Goal: Information Seeking & Learning: Learn about a topic

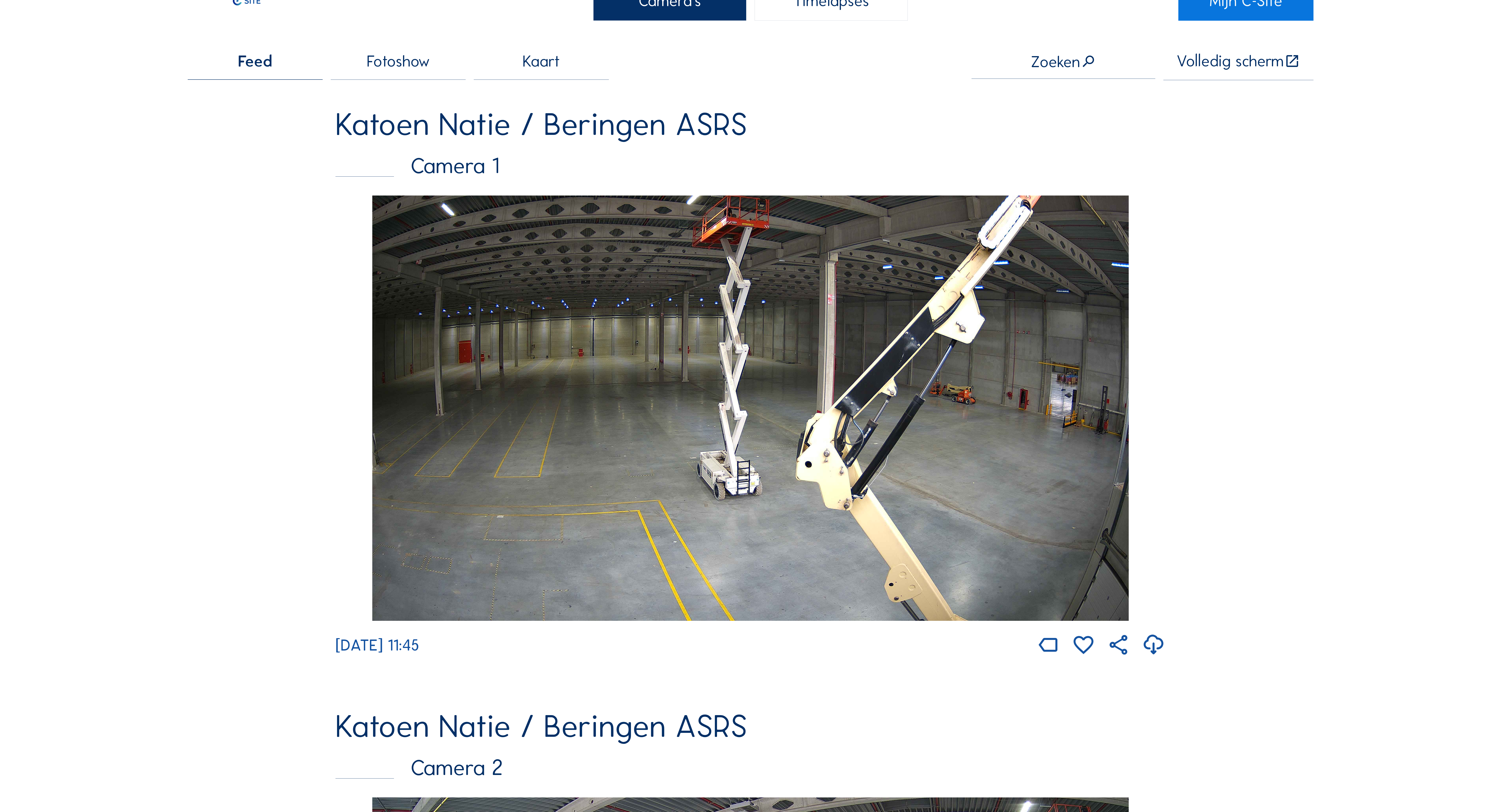
scroll to position [79, 0]
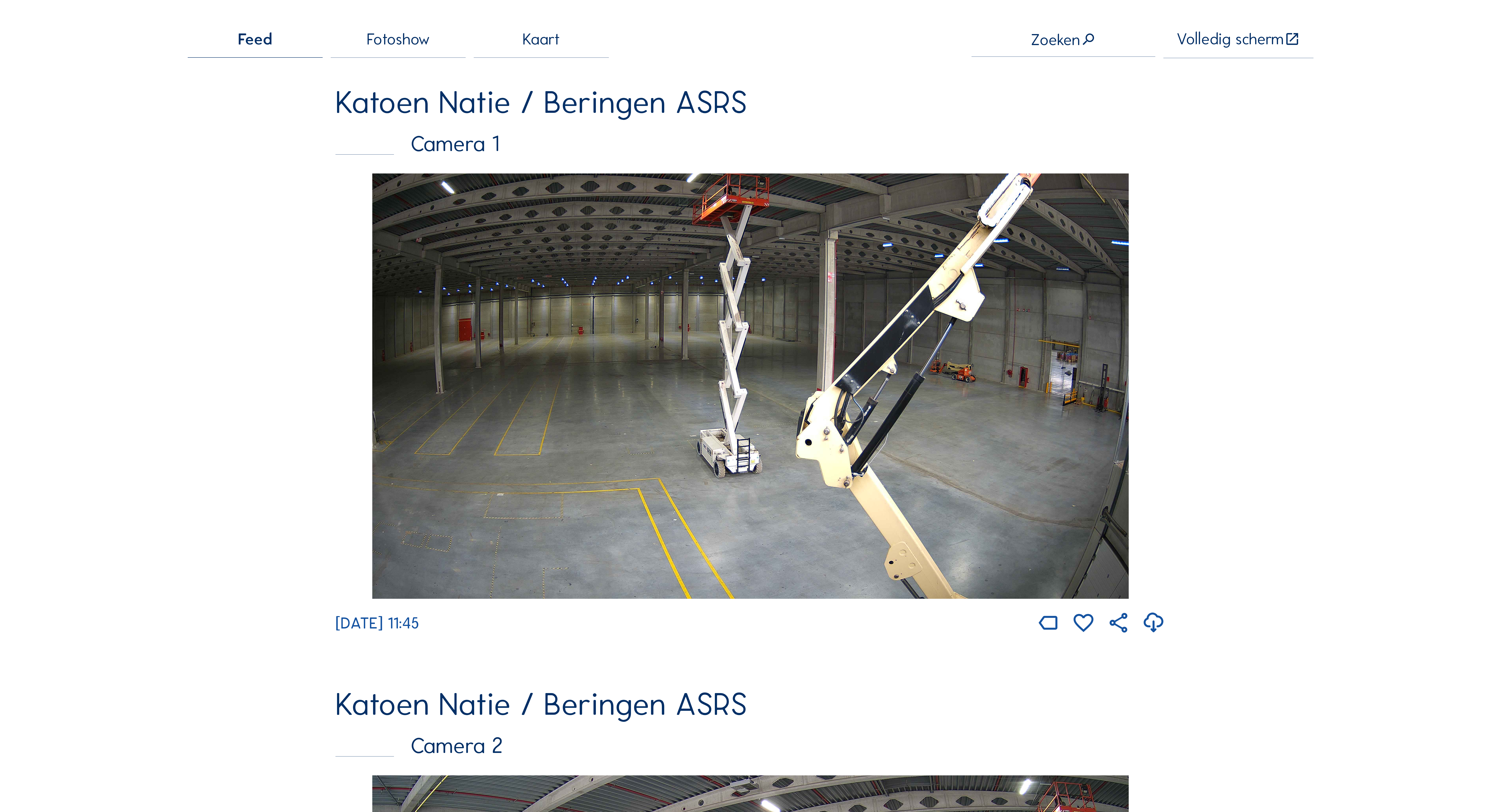
click at [825, 437] on img at bounding box center [750, 386] width 756 height 425
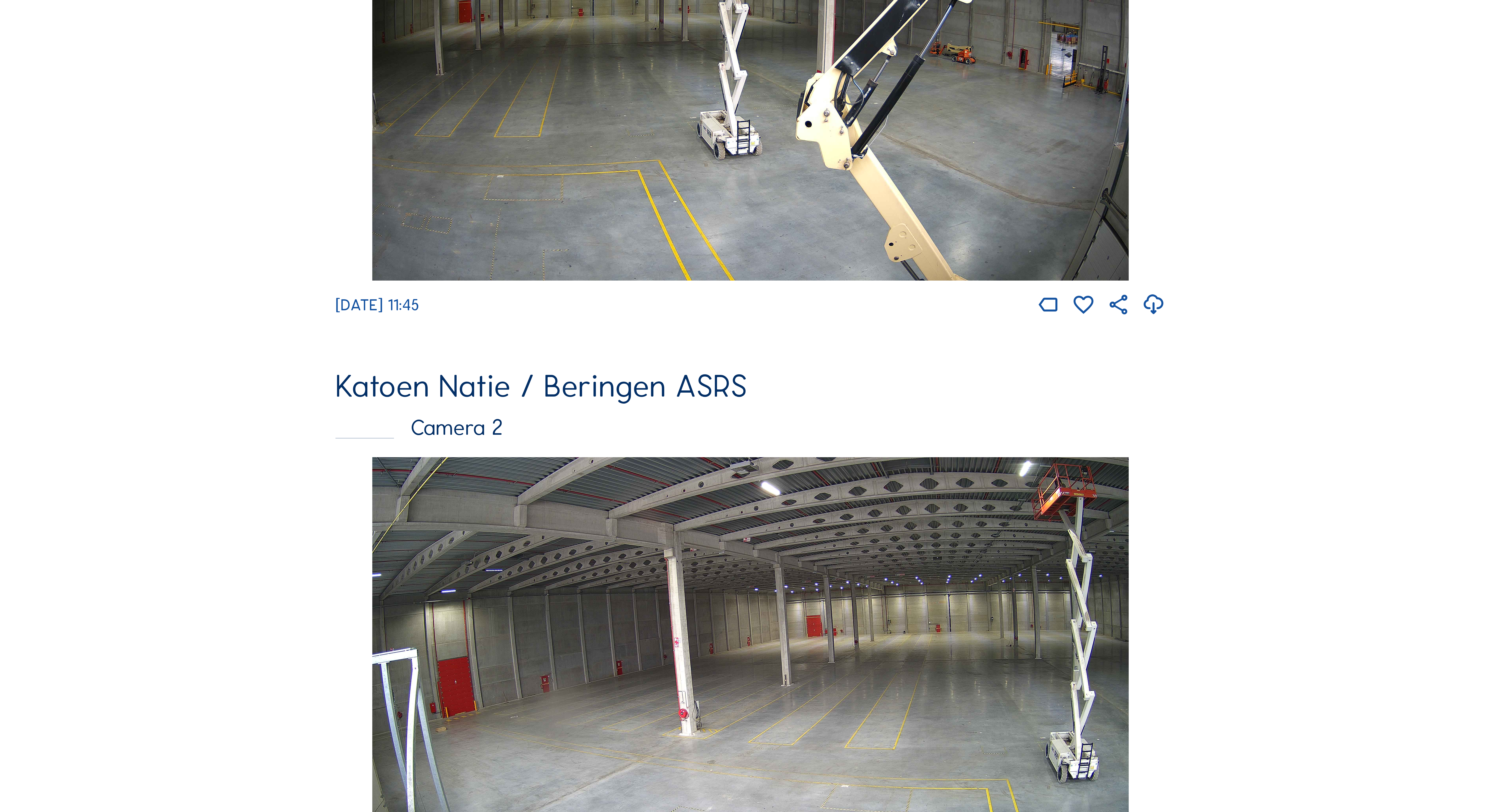
scroll to position [630, 0]
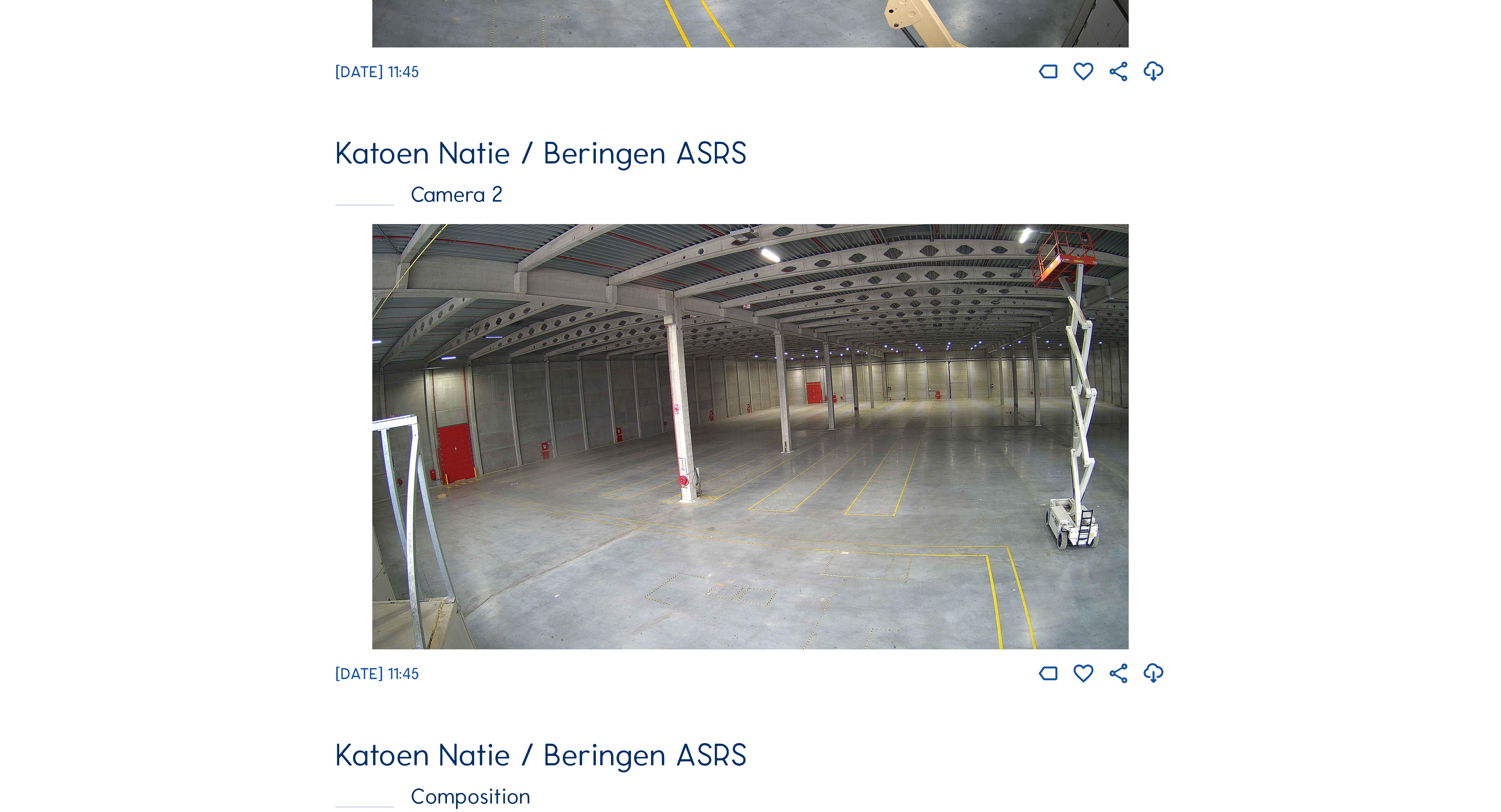
click at [854, 431] on img at bounding box center [750, 437] width 756 height 425
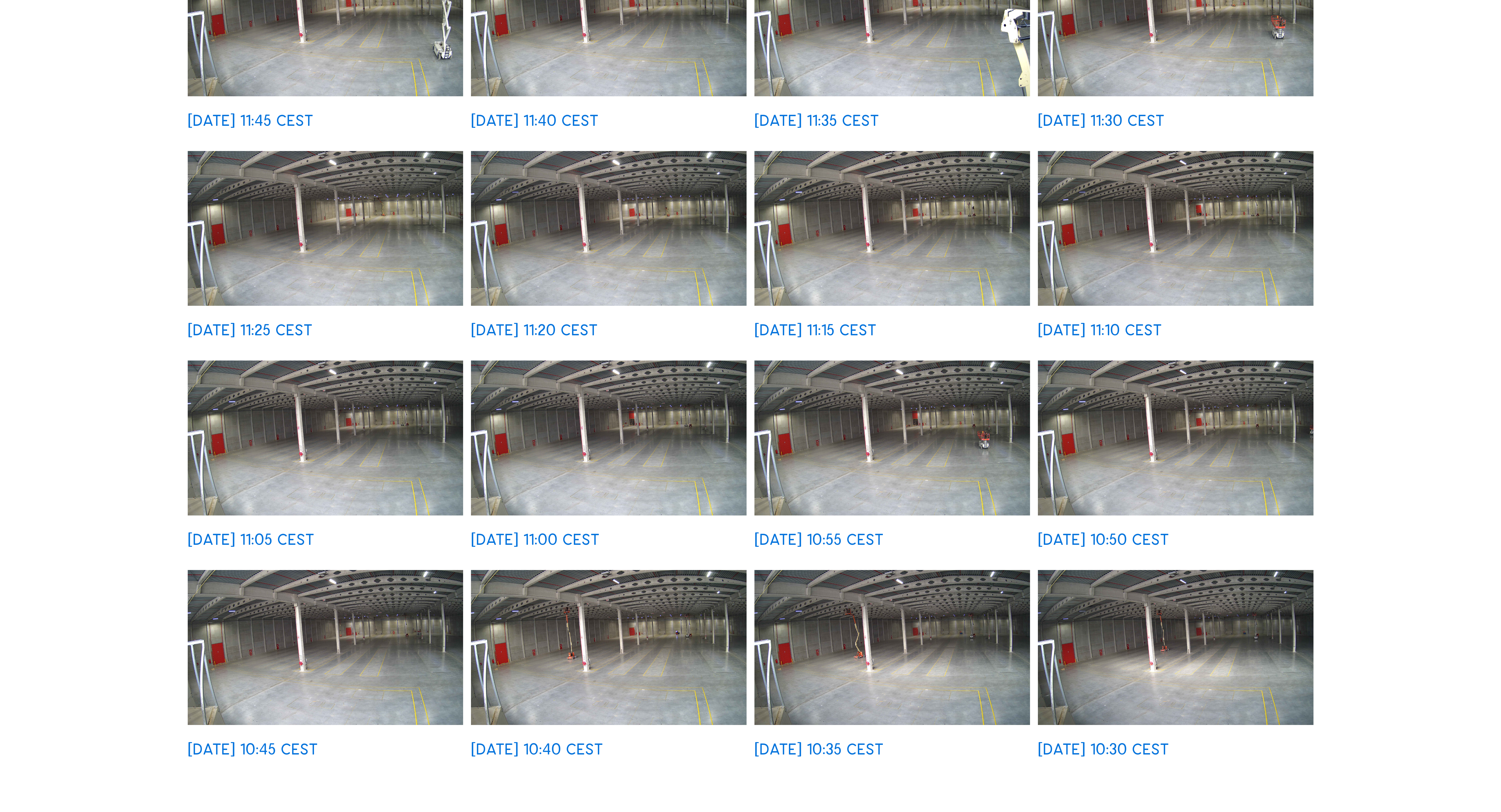
scroll to position [315, 0]
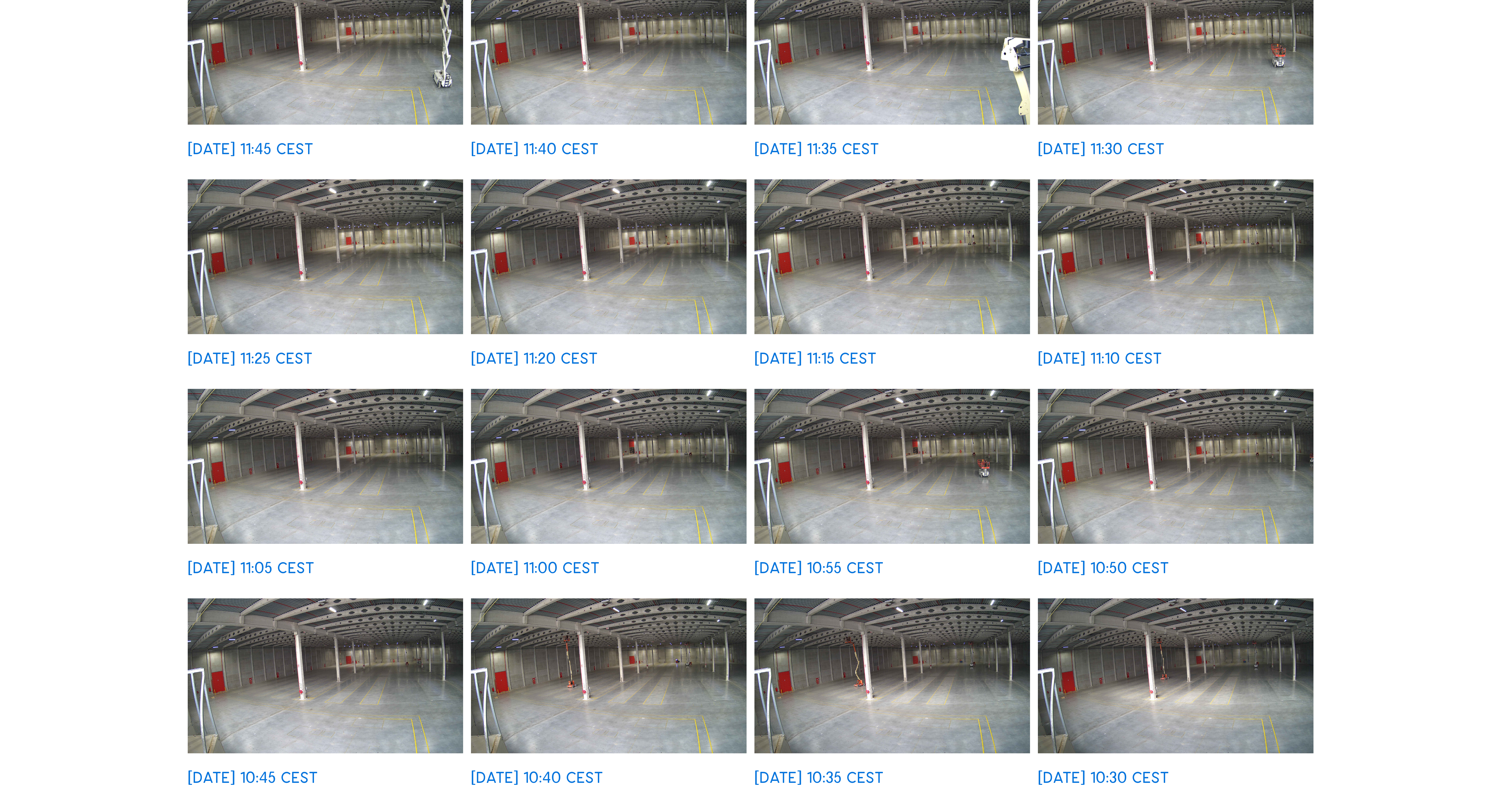
click at [582, 88] on img at bounding box center [608, 47] width 275 height 155
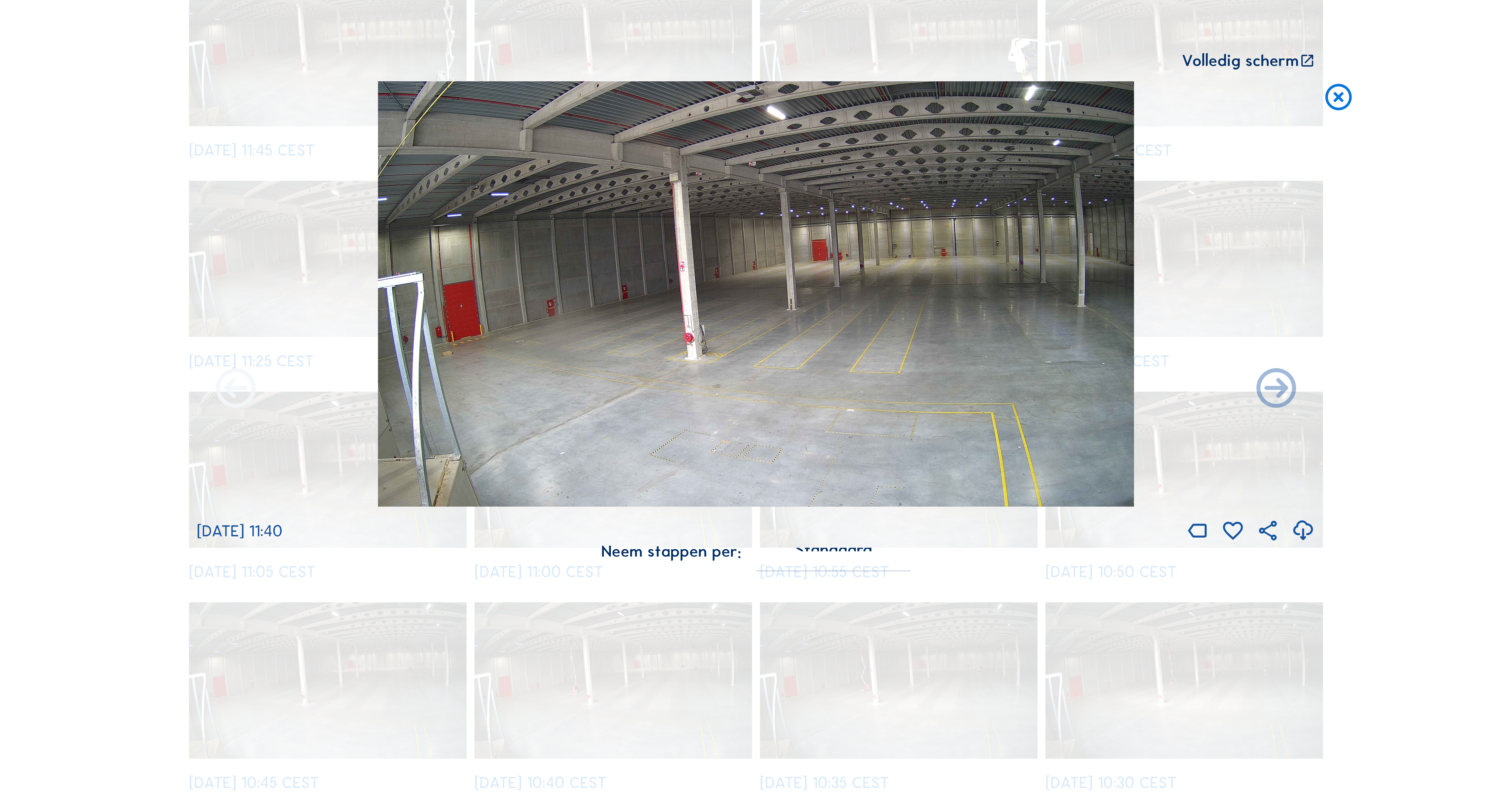
click at [244, 400] on icon at bounding box center [235, 389] width 48 height 48
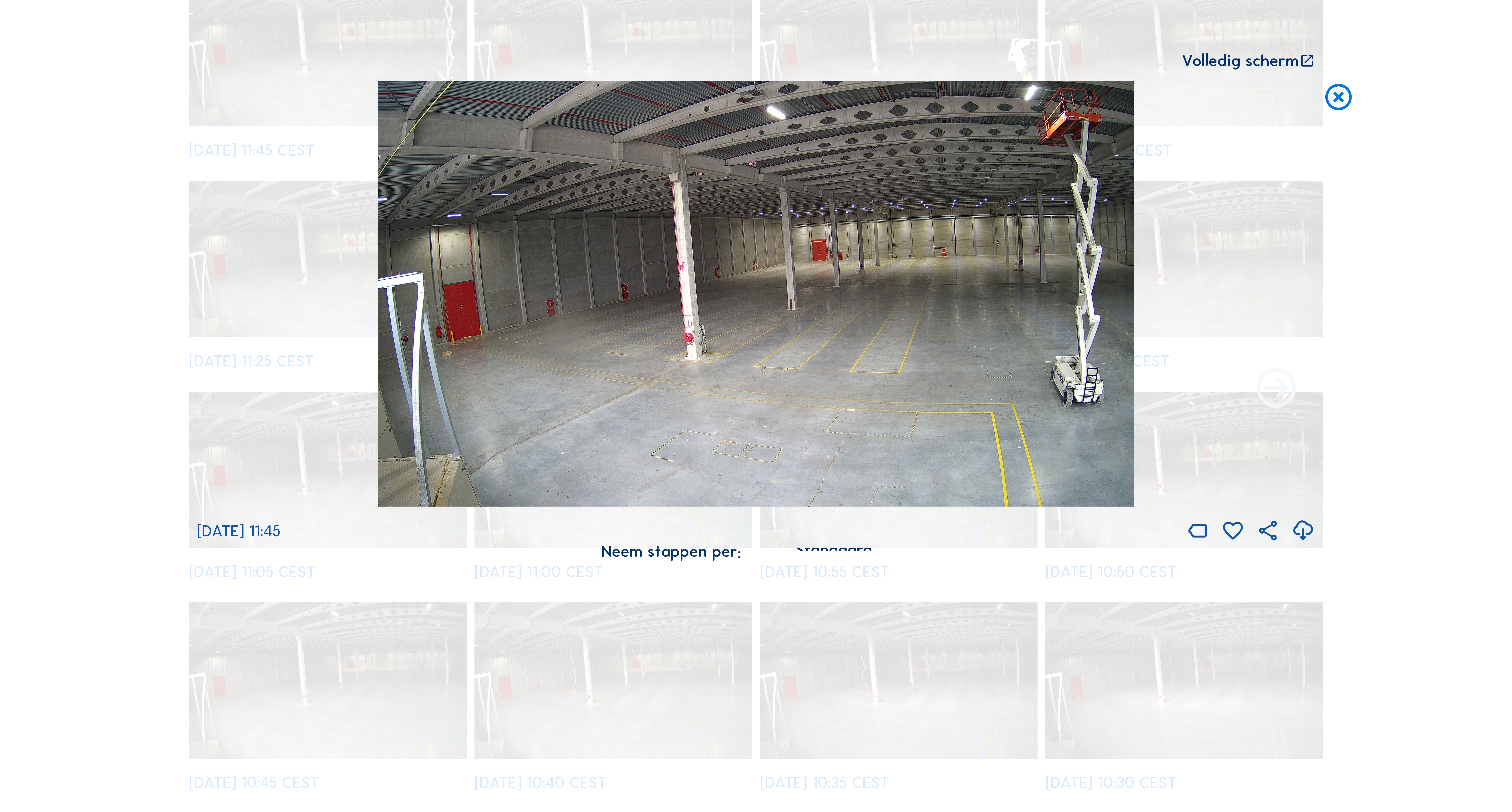
click at [1285, 396] on icon at bounding box center [1276, 389] width 48 height 48
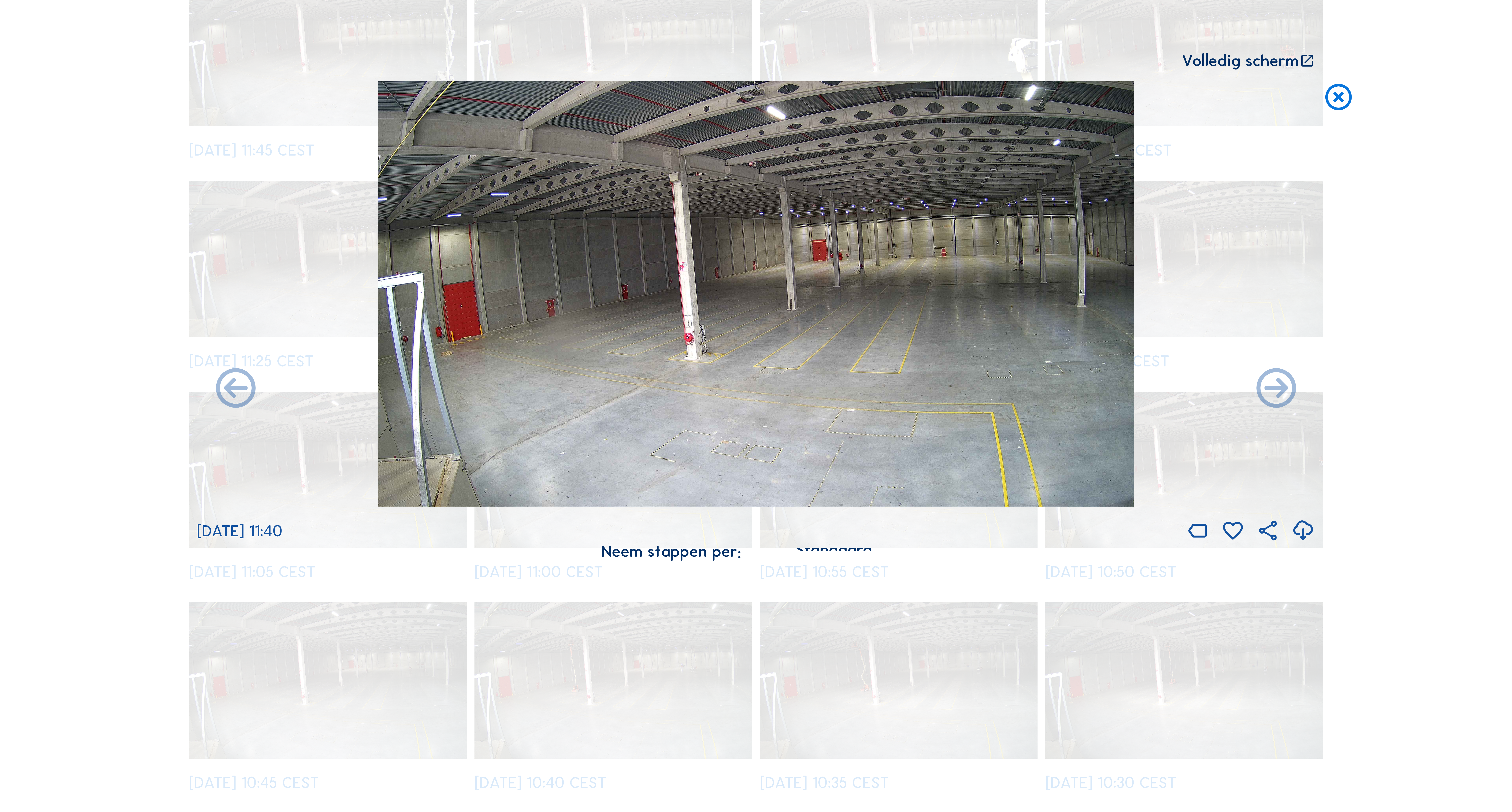
click at [1285, 396] on icon at bounding box center [1276, 389] width 48 height 48
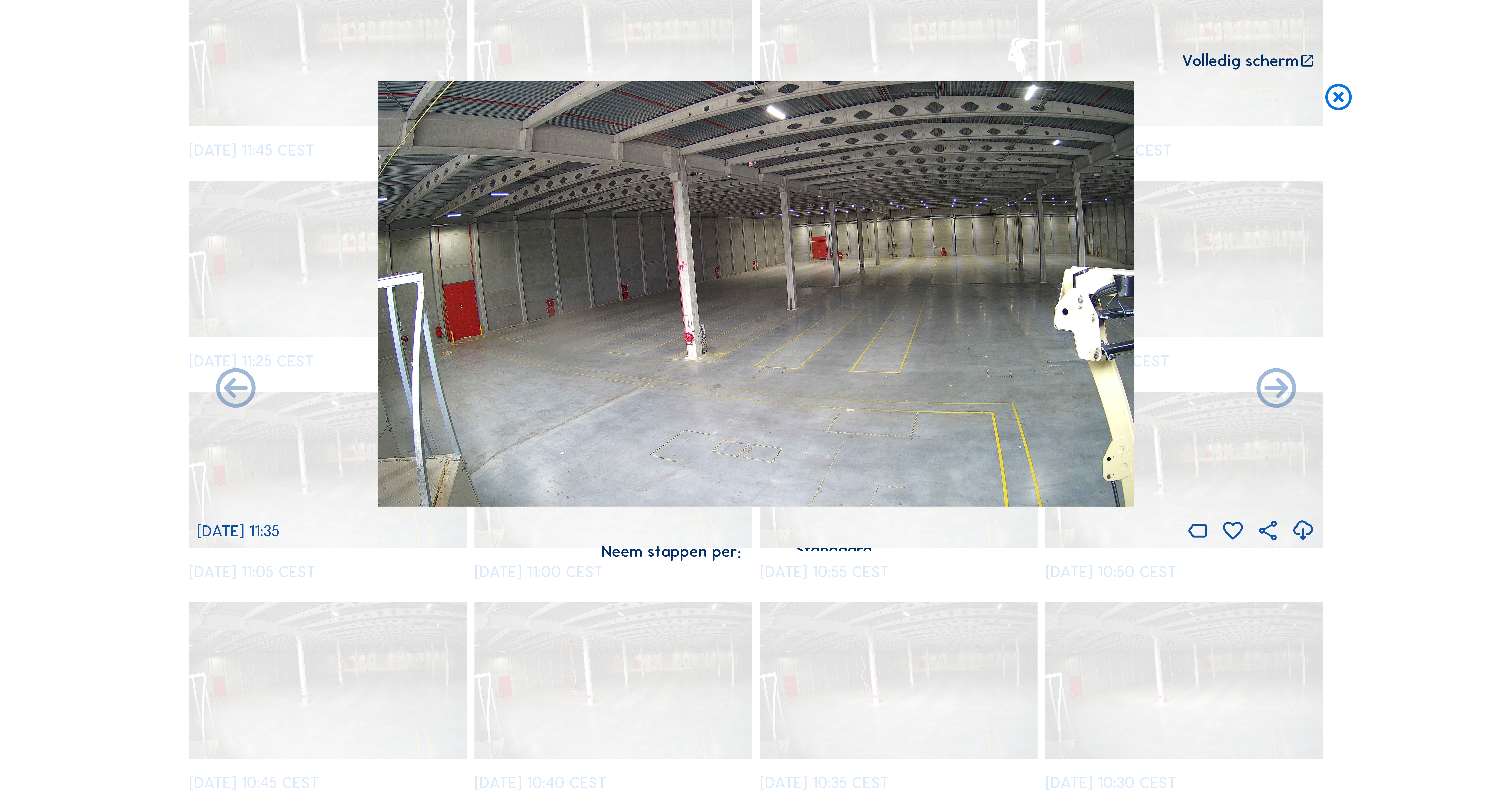
click at [1285, 396] on icon at bounding box center [1276, 389] width 48 height 48
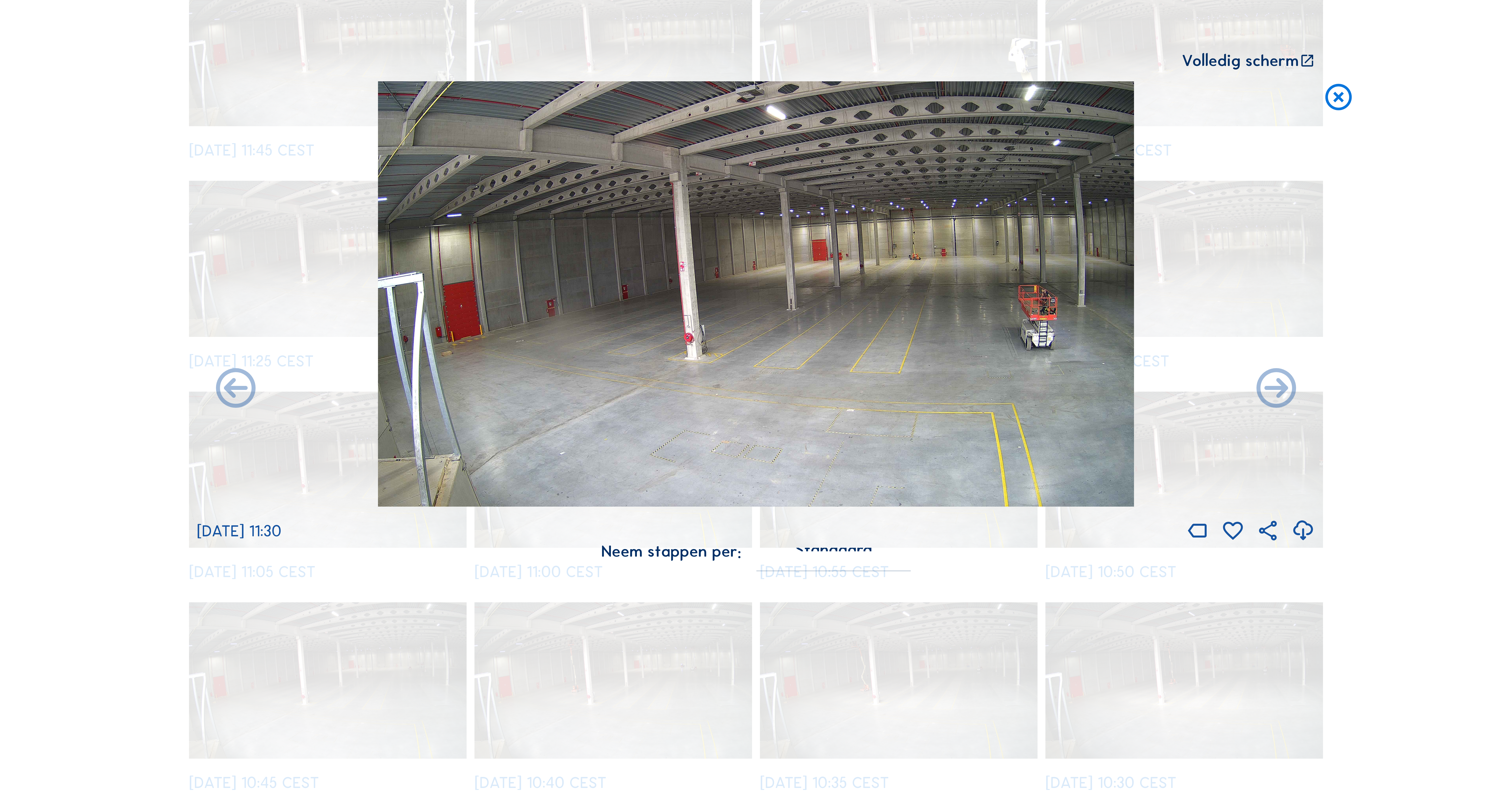
click at [1285, 396] on icon at bounding box center [1276, 389] width 48 height 48
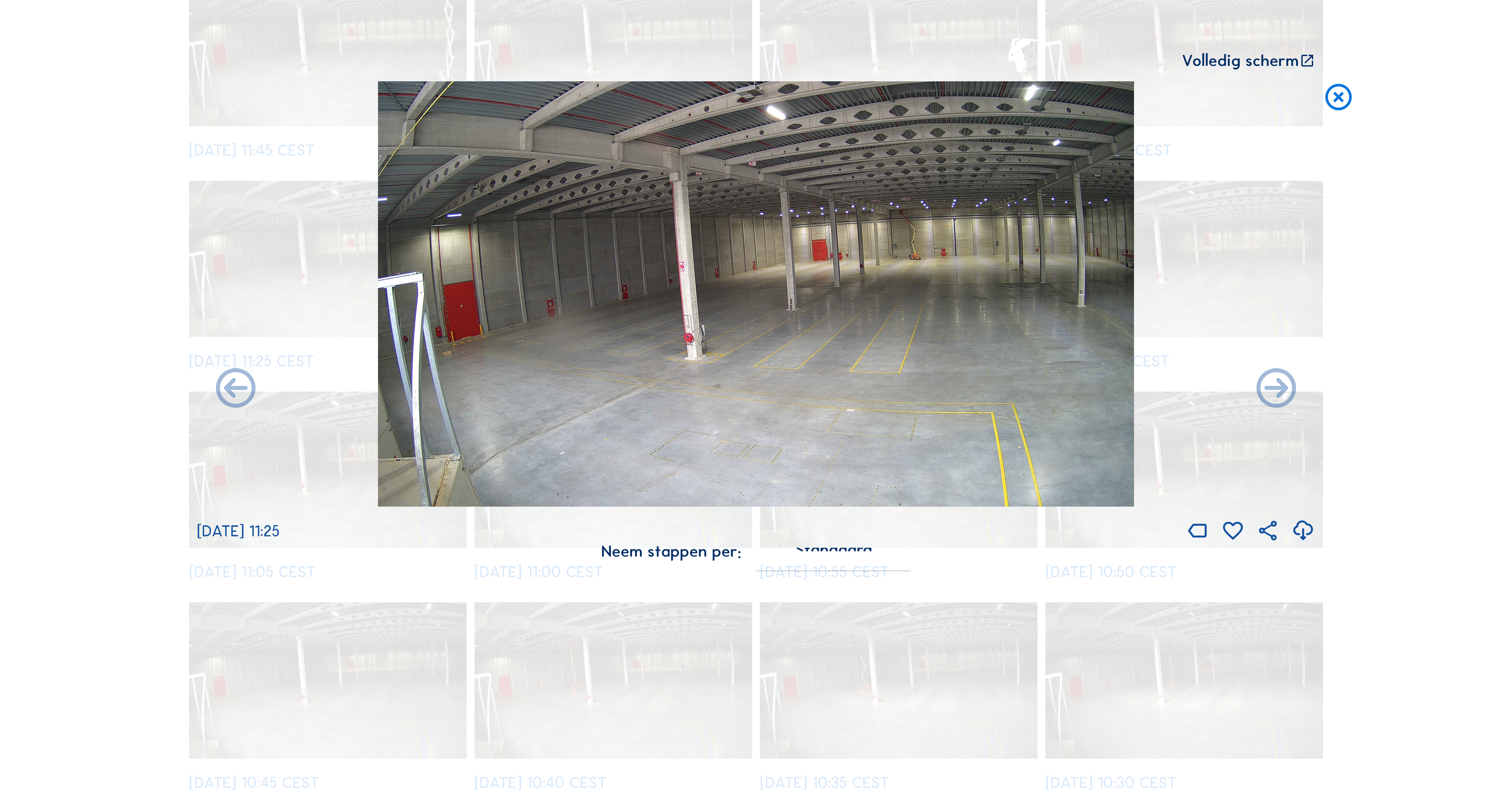
click at [1285, 396] on icon at bounding box center [1276, 389] width 48 height 48
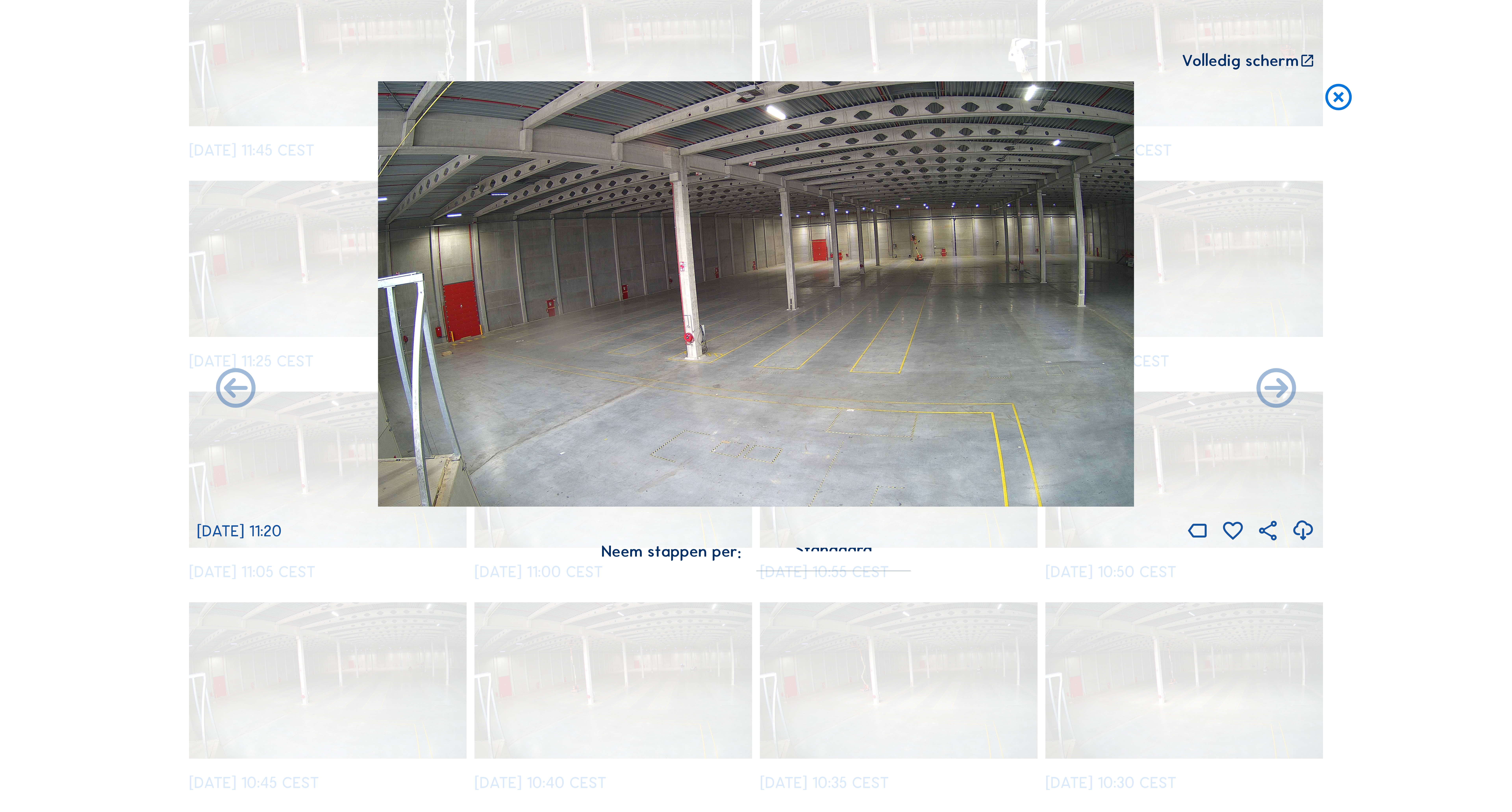
click at [1285, 396] on icon at bounding box center [1276, 389] width 48 height 48
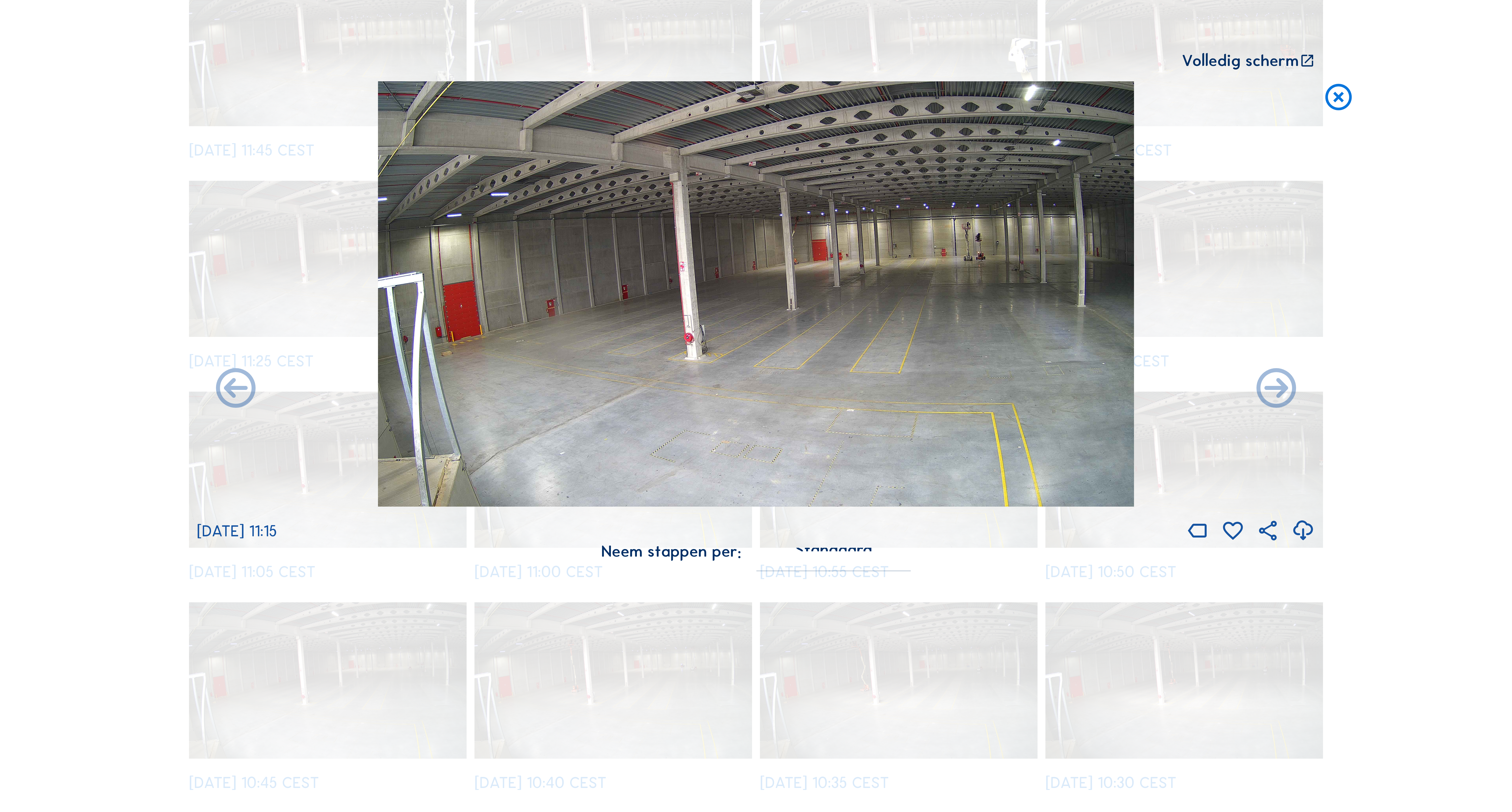
click at [1285, 396] on icon at bounding box center [1276, 389] width 48 height 48
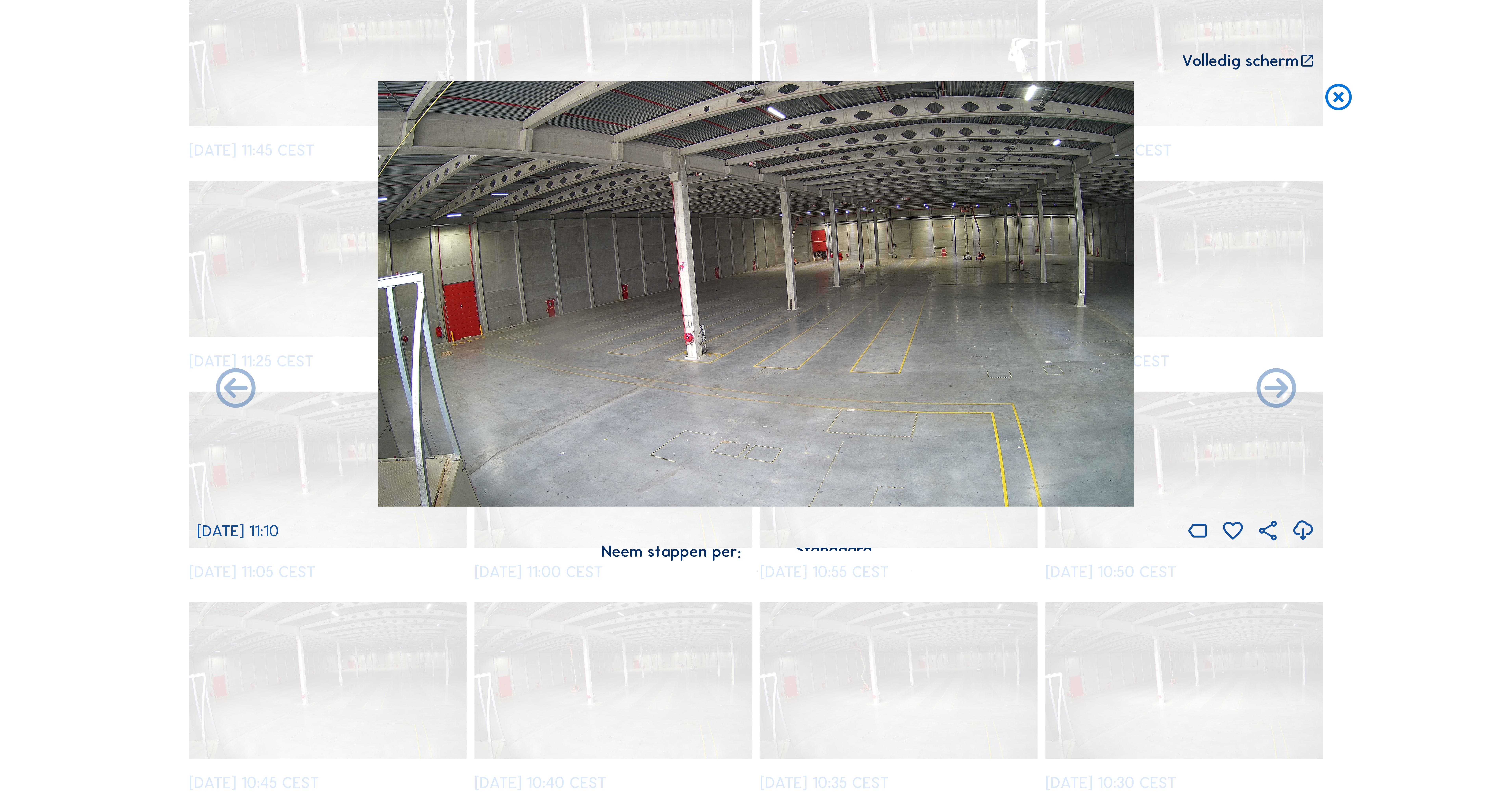
click at [1285, 396] on icon at bounding box center [1276, 389] width 48 height 48
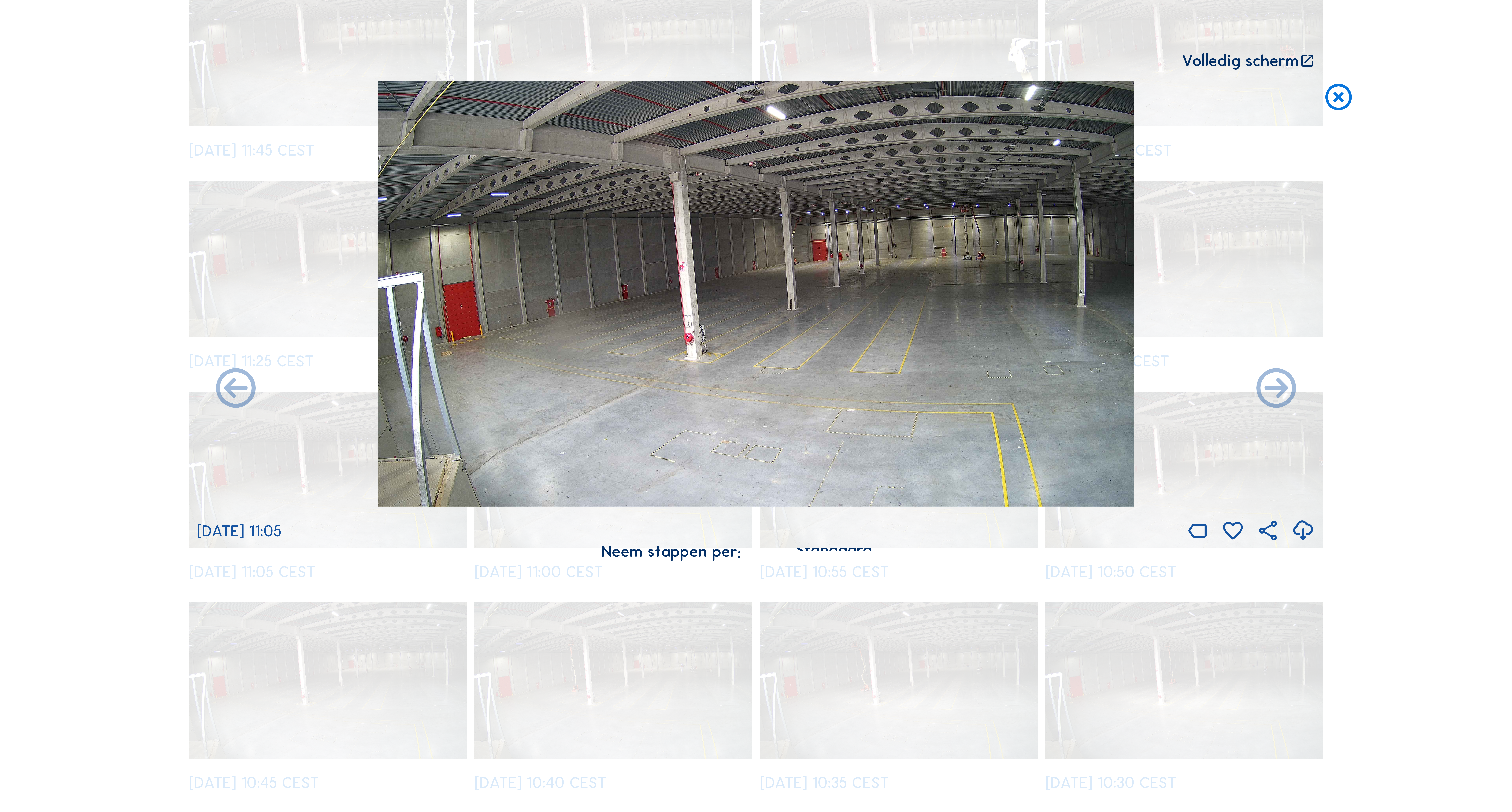
click at [1285, 396] on icon at bounding box center [1276, 389] width 48 height 48
drag, startPoint x: 1399, startPoint y: 371, endPoint x: 1415, endPoint y: 419, distance: 50.6
click at [1399, 375] on div "Scroll om door de tijd te reizen | Druk op de 'Alt'-knop + scroll om te Zoomen …" at bounding box center [756, 406] width 1512 height 812
click at [1415, 422] on div "Scroll om door de tijd te reizen | Druk op de 'Alt'-knop + scroll om te Zoomen …" at bounding box center [756, 406] width 1512 height 812
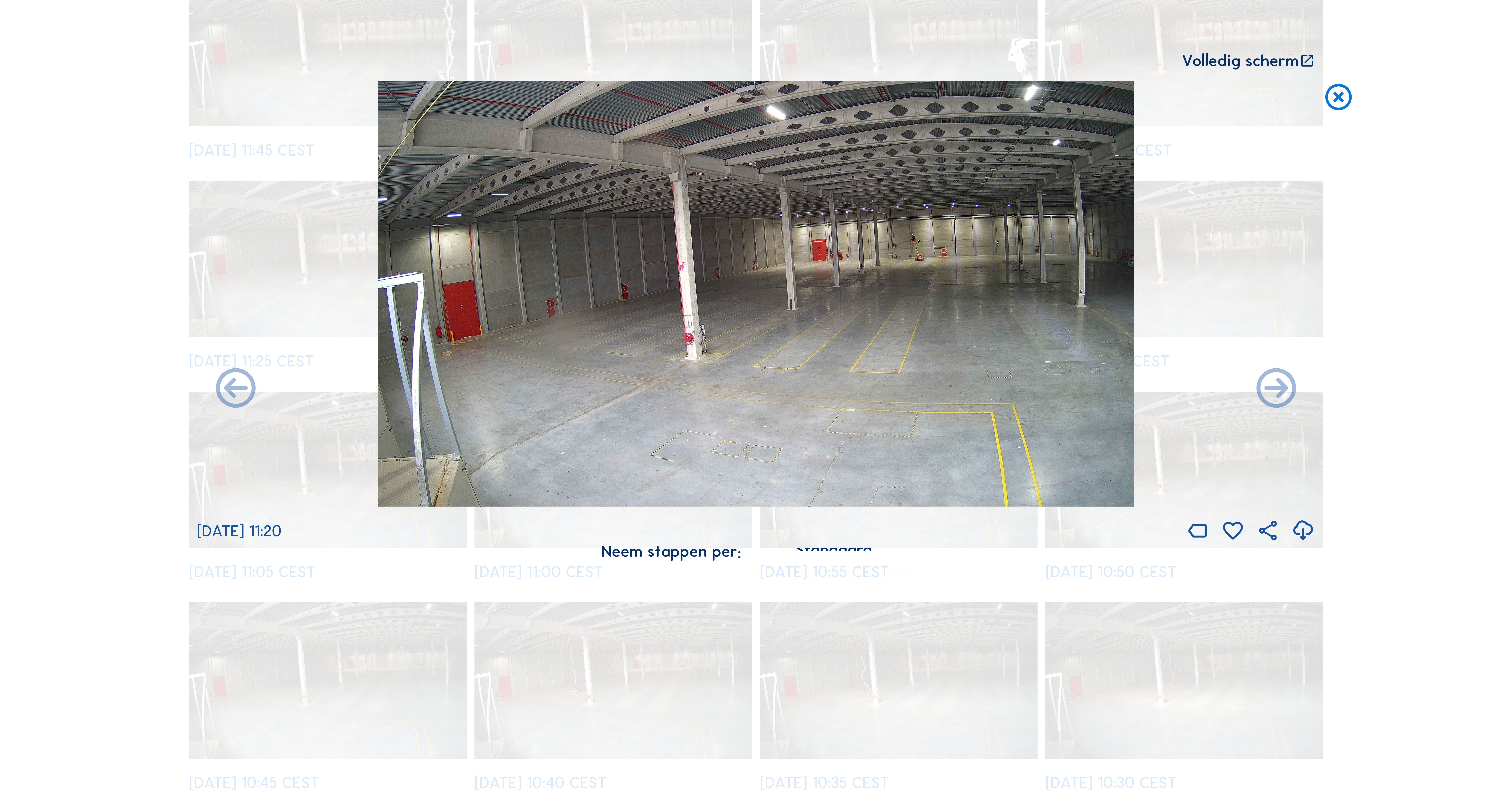
click at [1335, 96] on icon at bounding box center [1338, 98] width 32 height 33
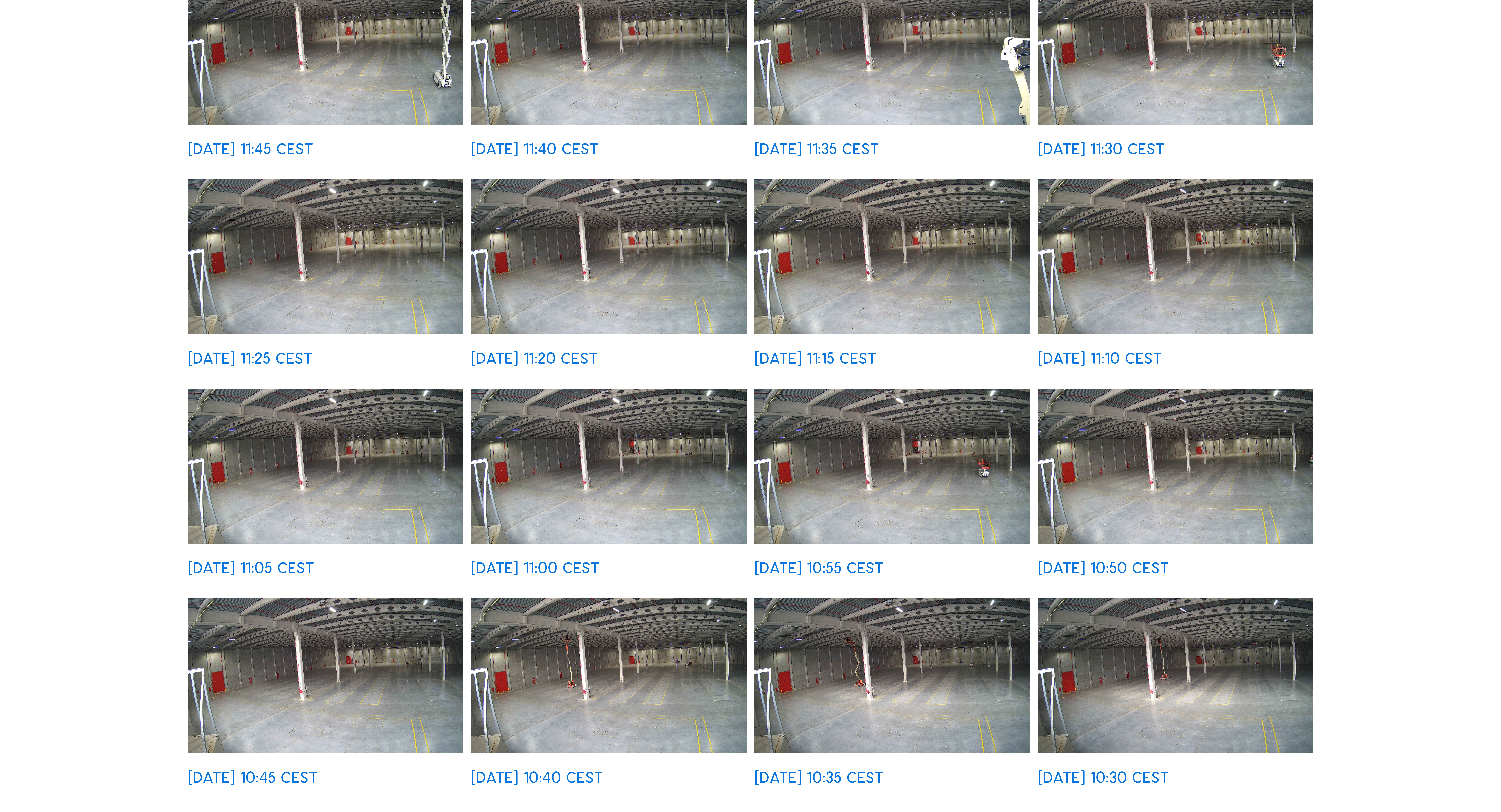
drag, startPoint x: 1399, startPoint y: 390, endPoint x: 1413, endPoint y: 447, distance: 58.7
click at [1402, 390] on div "Camera's Timelapses Mijn C-Site Volledig scherm Katoen Natie / [GEOGRAPHIC_DATA…" at bounding box center [750, 617] width 1501 height 1865
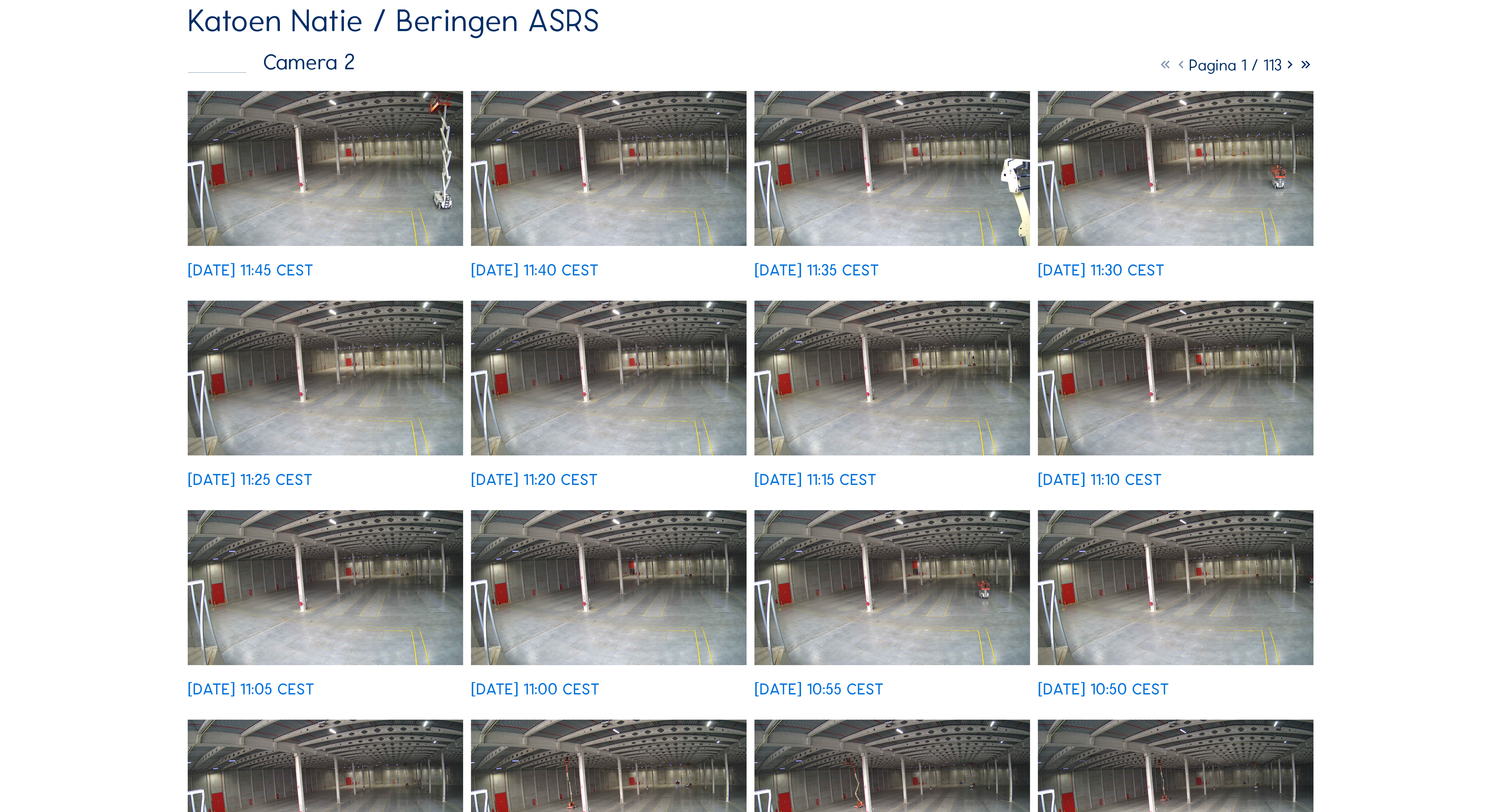
scroll to position [0, 0]
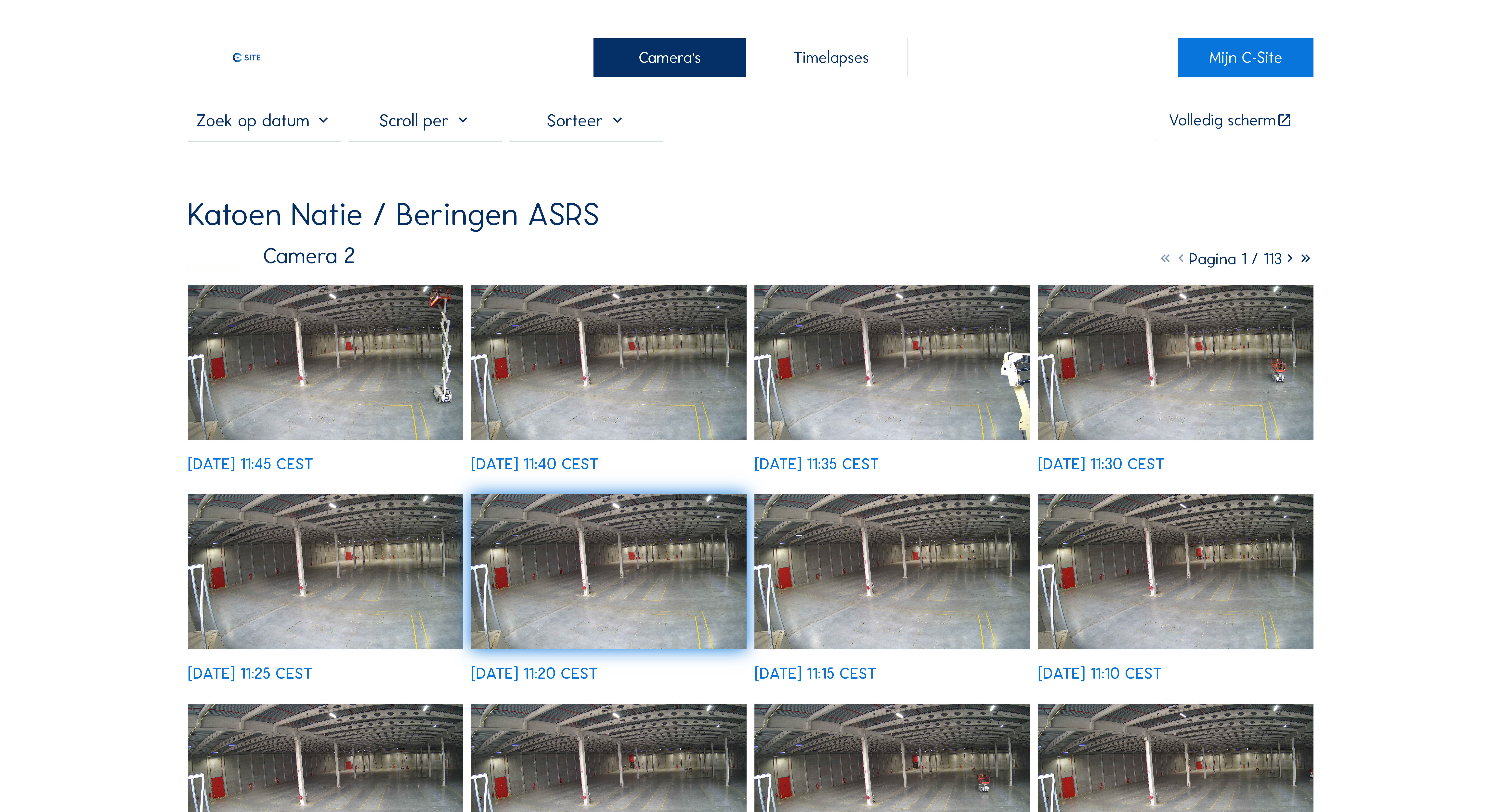
click at [1215, 50] on link "Mijn C-Site" at bounding box center [1246, 57] width 135 height 39
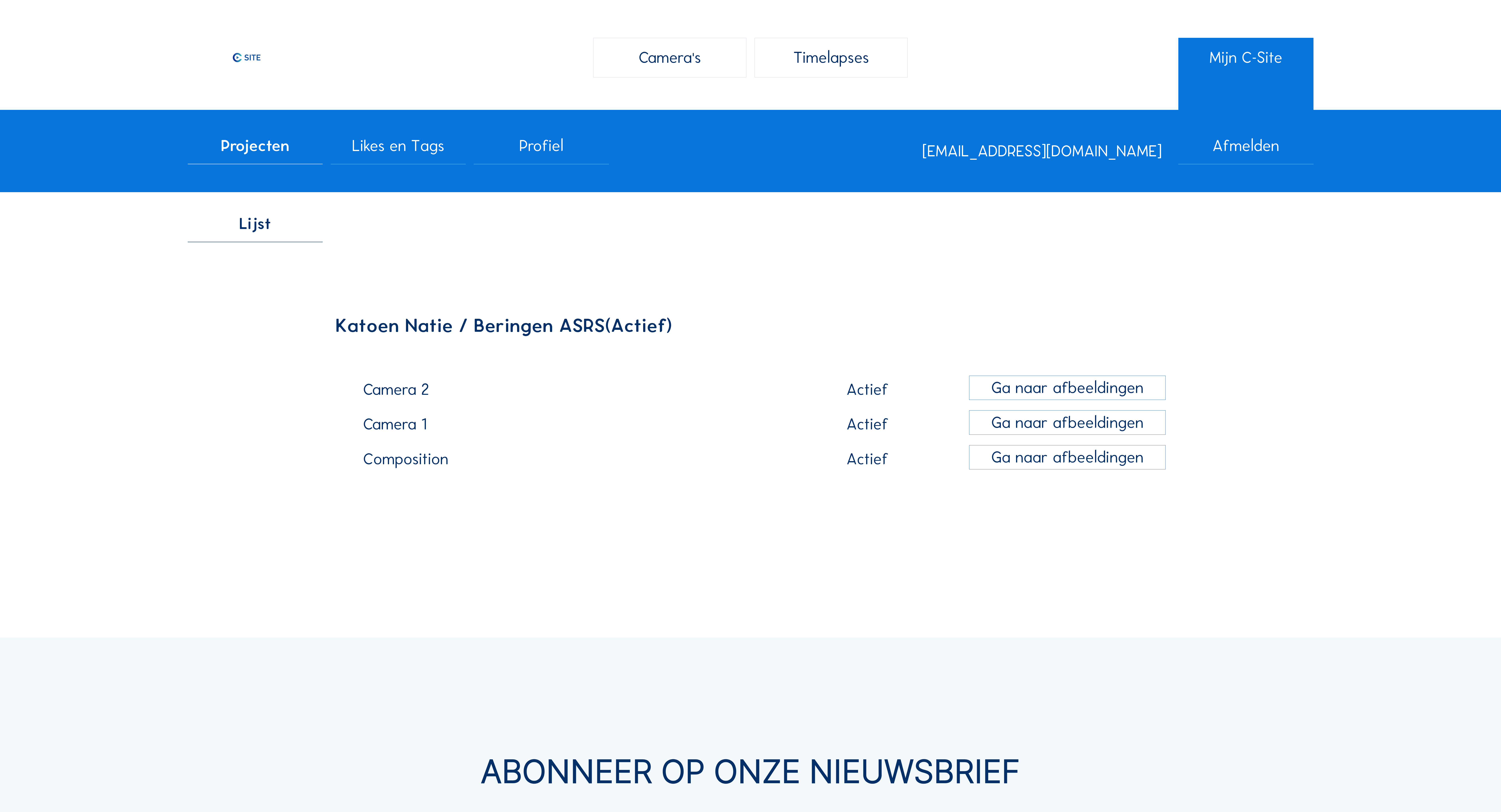
click at [388, 465] on div "Composition" at bounding box center [564, 460] width 402 height 18
click at [412, 433] on div "Camera 1" at bounding box center [564, 425] width 402 height 18
click at [1125, 418] on div "Ga naar afbeeldingen" at bounding box center [1067, 423] width 196 height 25
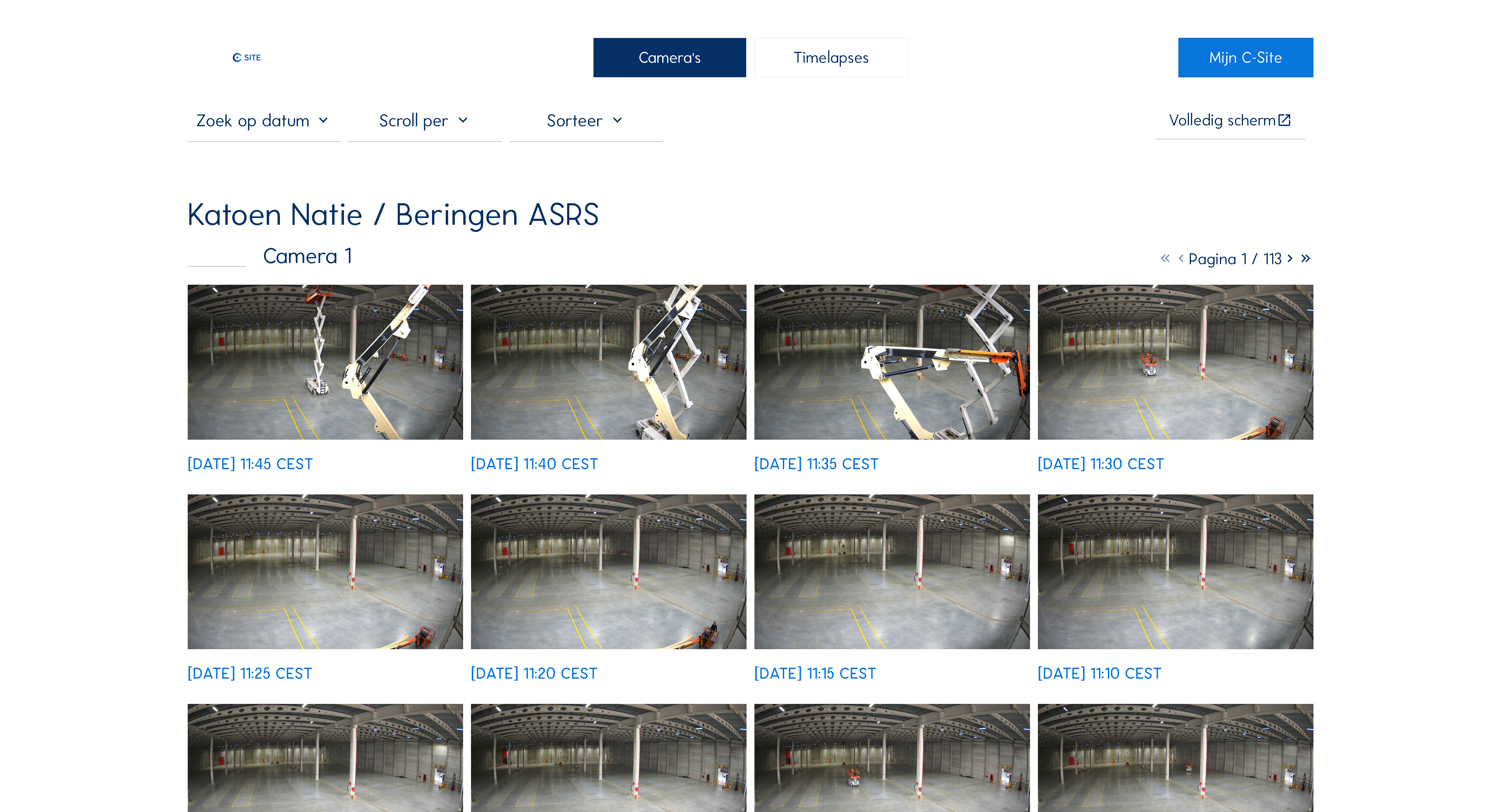
click at [1223, 367] on img at bounding box center [1175, 362] width 275 height 155
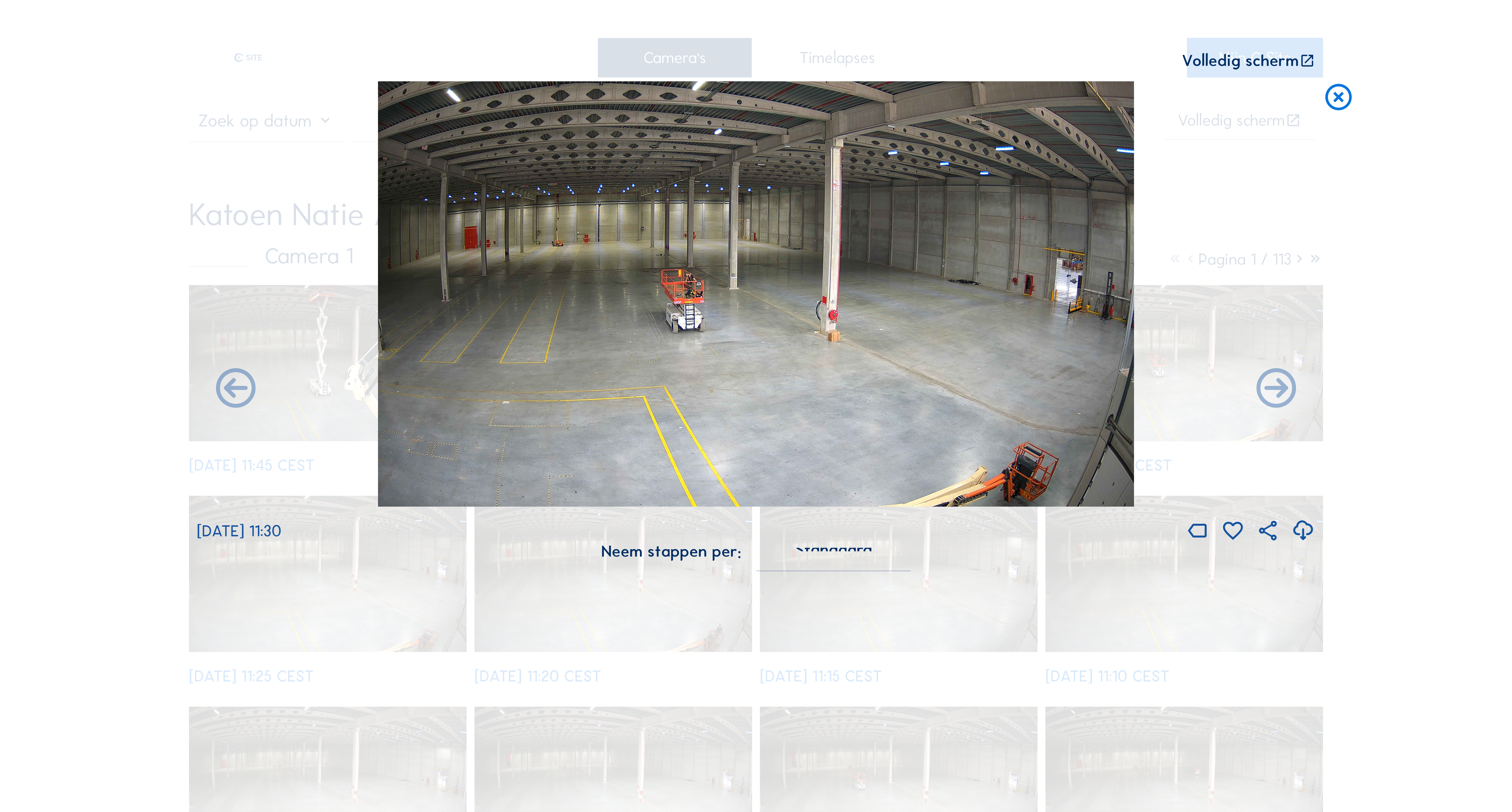
click at [597, 290] on img at bounding box center [756, 294] width 756 height 425
click at [1285, 395] on icon at bounding box center [1276, 389] width 48 height 48
click at [1376, 402] on div "Scroll om door de tijd te reizen | Druk op de 'Alt'-knop + scroll om te Zoomen …" at bounding box center [756, 406] width 1512 height 812
click at [1338, 100] on icon at bounding box center [1338, 98] width 32 height 33
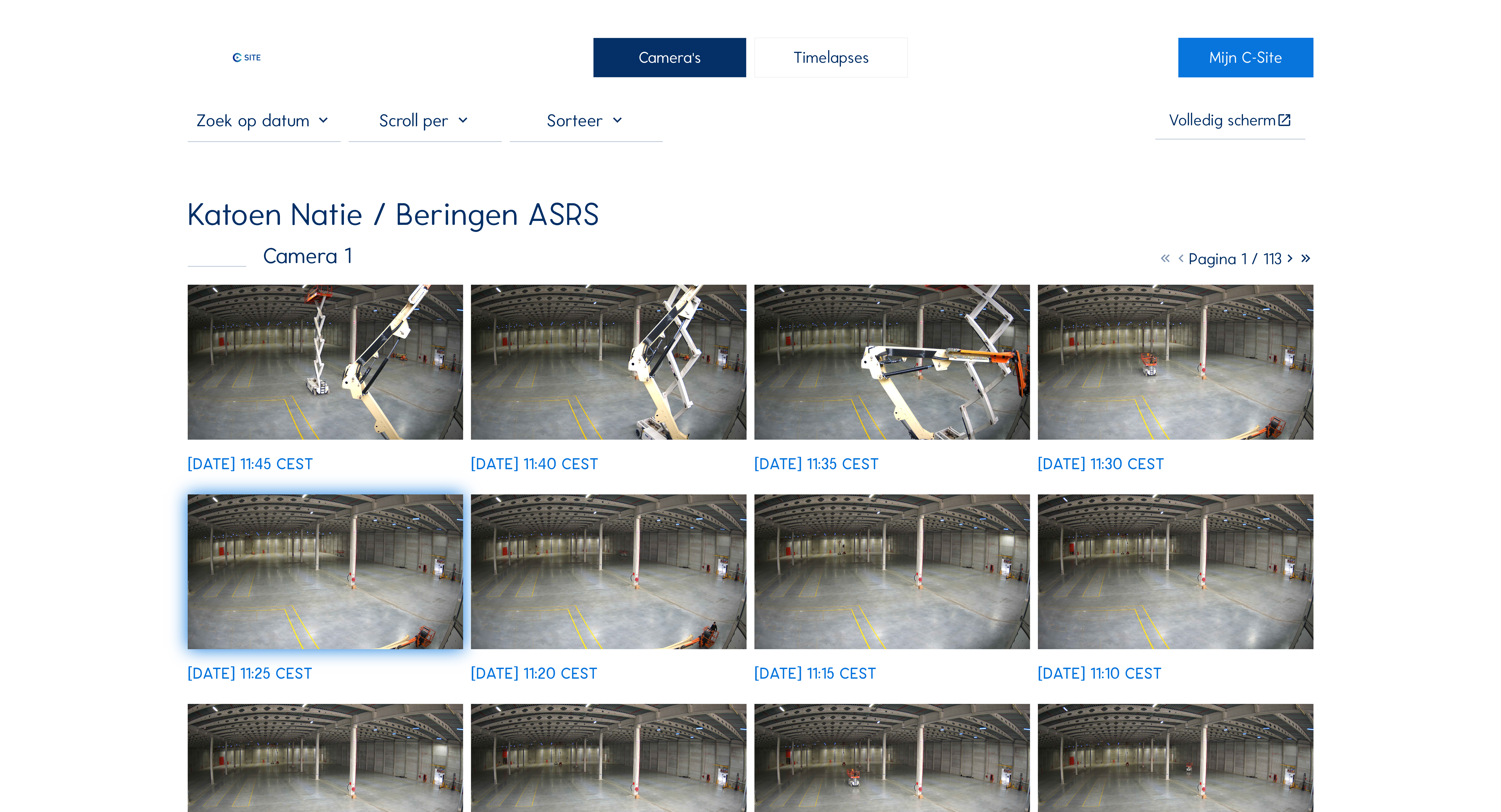
drag, startPoint x: 538, startPoint y: 47, endPoint x: 548, endPoint y: 49, distance: 10.2
click at [538, 47] on div "Camera's Timelapses" at bounding box center [750, 57] width 856 height 39
click at [627, 55] on div "Camera's" at bounding box center [669, 57] width 153 height 39
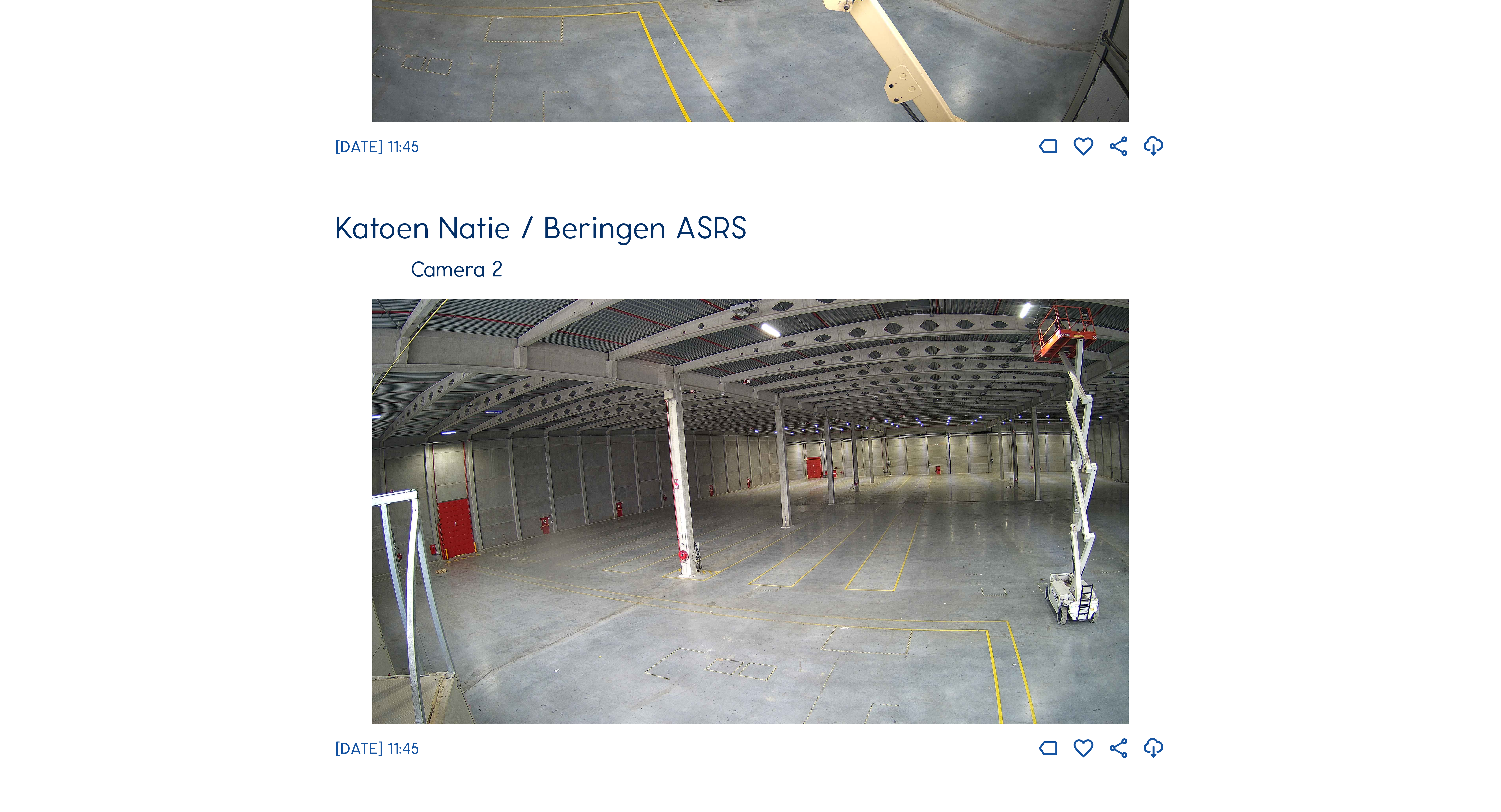
scroll to position [551, 0]
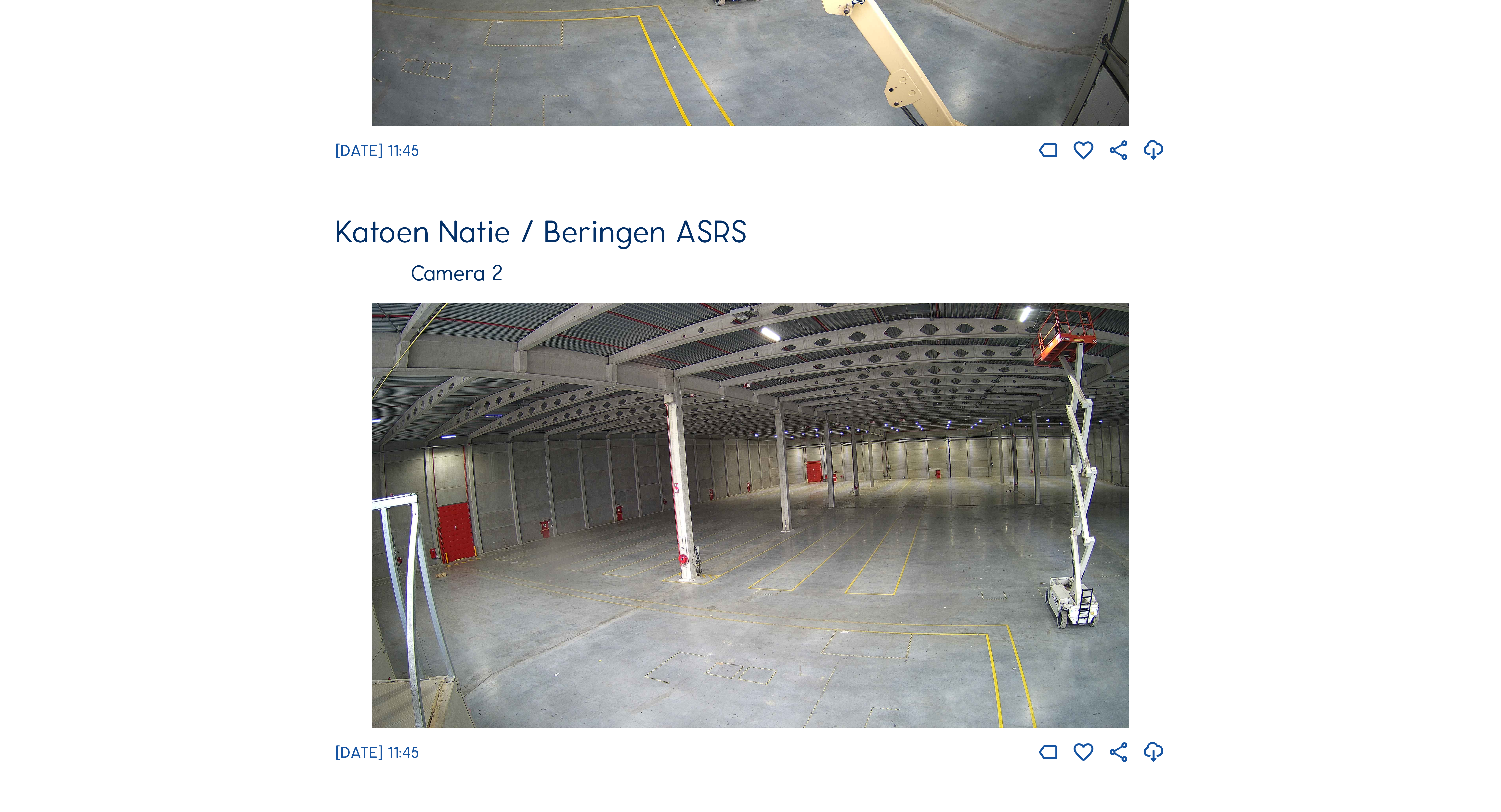
click at [686, 493] on img at bounding box center [750, 515] width 756 height 425
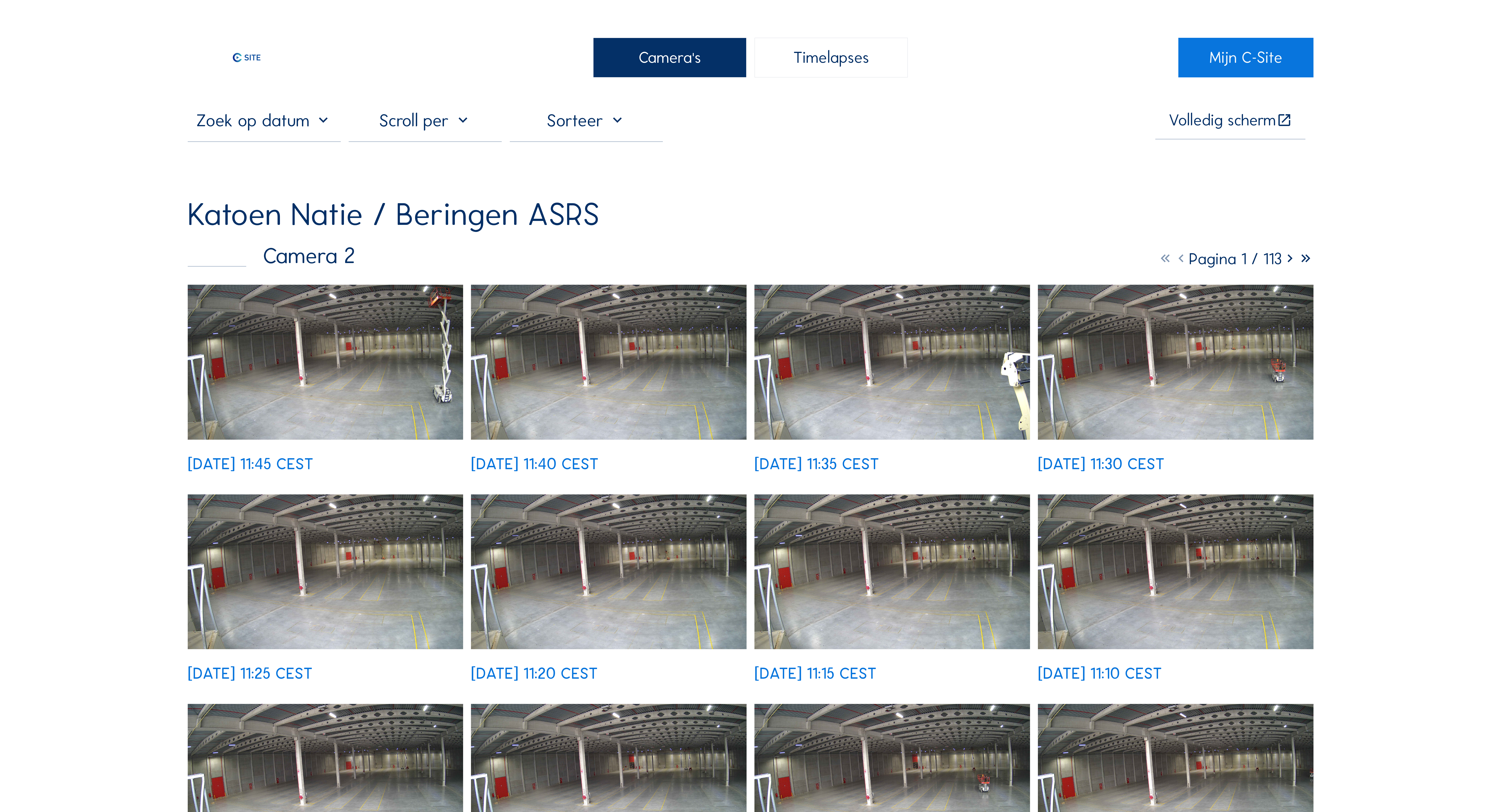
click at [433, 541] on img at bounding box center [325, 572] width 275 height 155
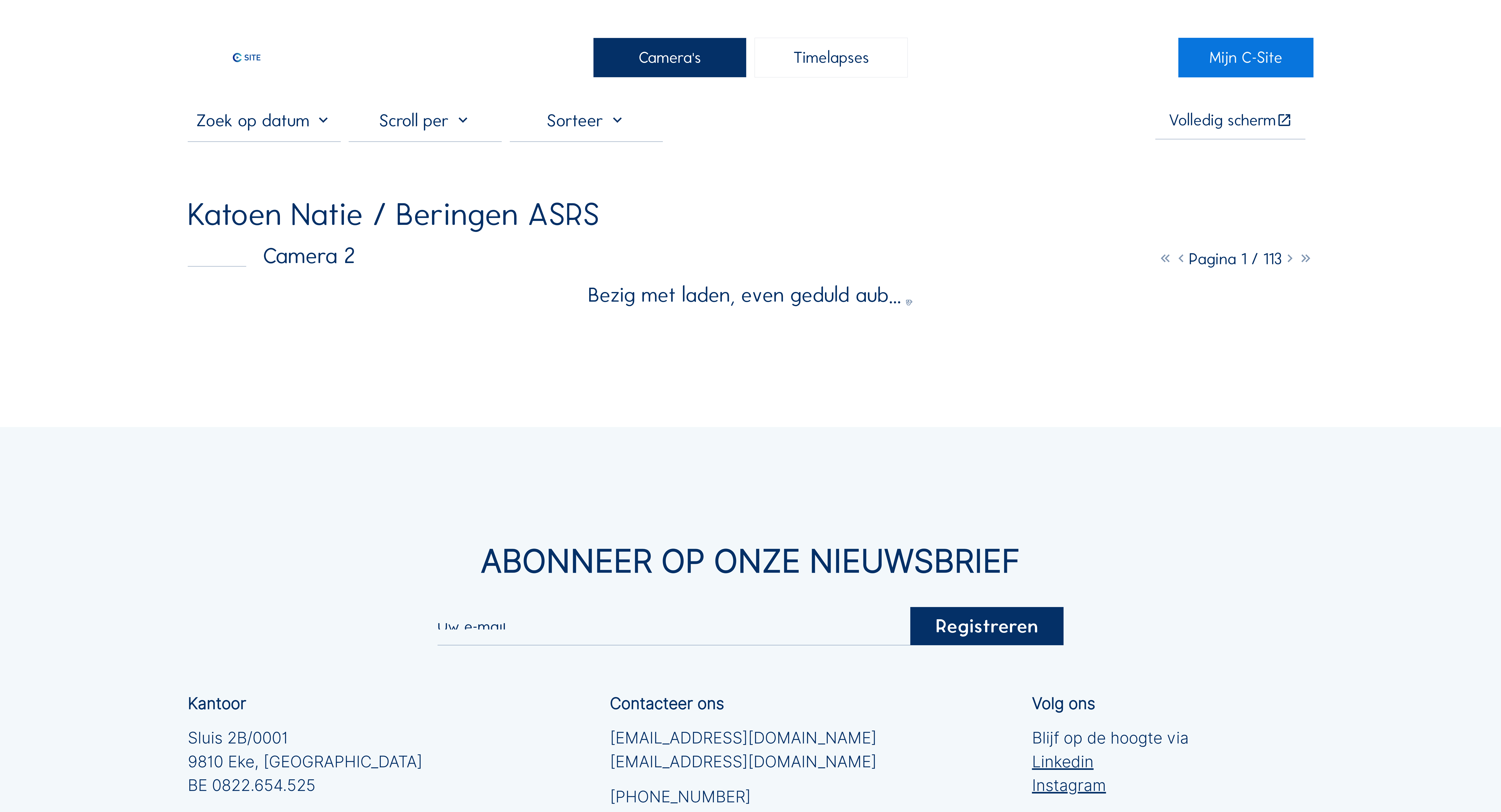
click at [1287, 641] on div "Abonneer op onze nieuwsbrief Registreren Kantoor Sluis 2B/0001 [GEOGRAPHIC_DATA…" at bounding box center [750, 748] width 1501 height 642
click at [1355, 662] on div "Abonneer op onze nieuwsbrief Registreren Kantoor Sluis 2B/0001 [GEOGRAPHIC_DATA…" at bounding box center [750, 748] width 1501 height 642
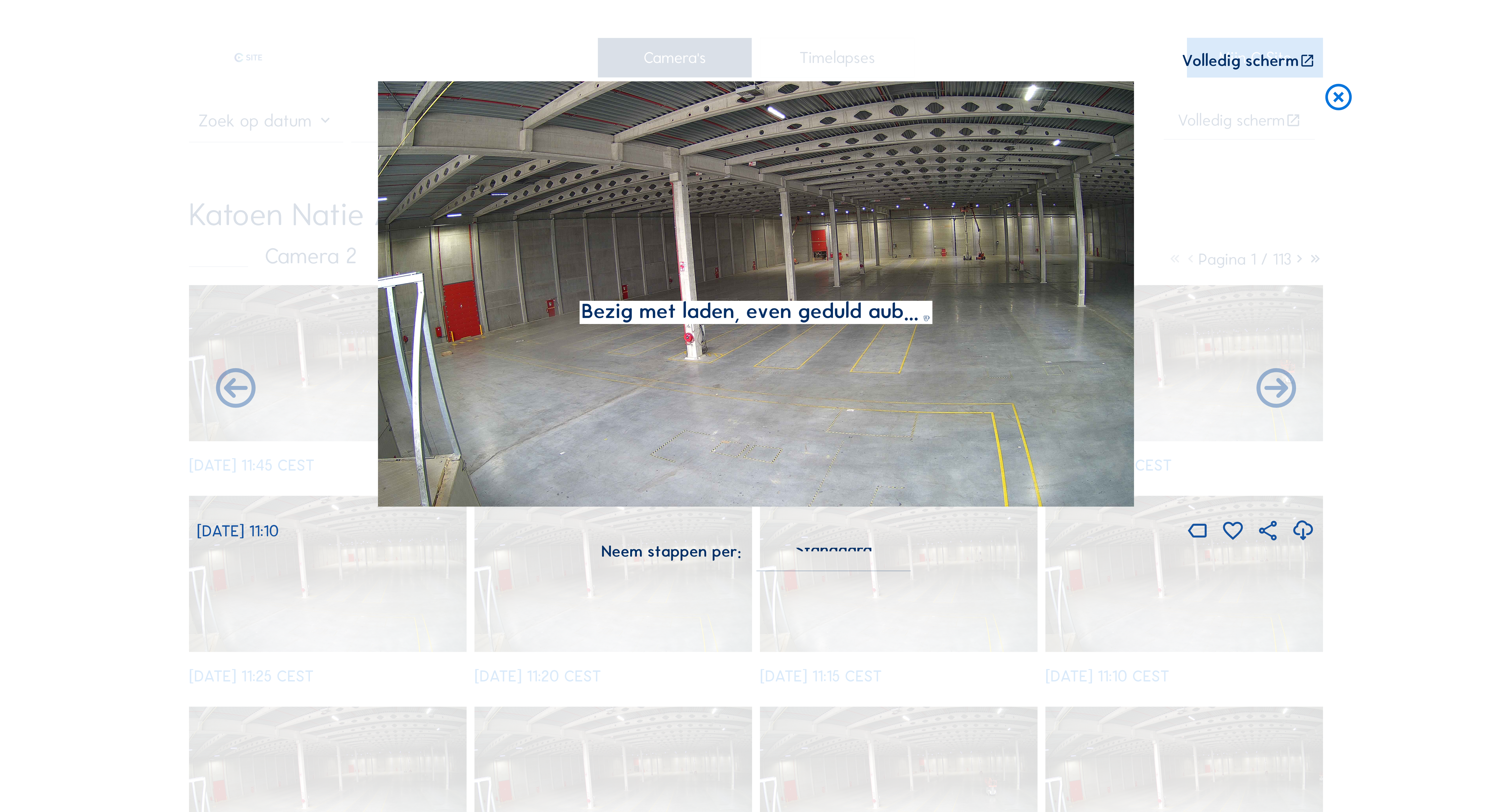
click at [1298, 703] on div "Scroll om door de tijd te reizen | Druk op de 'Alt'-knop + scroll om te Zoomen …" at bounding box center [756, 406] width 1512 height 812
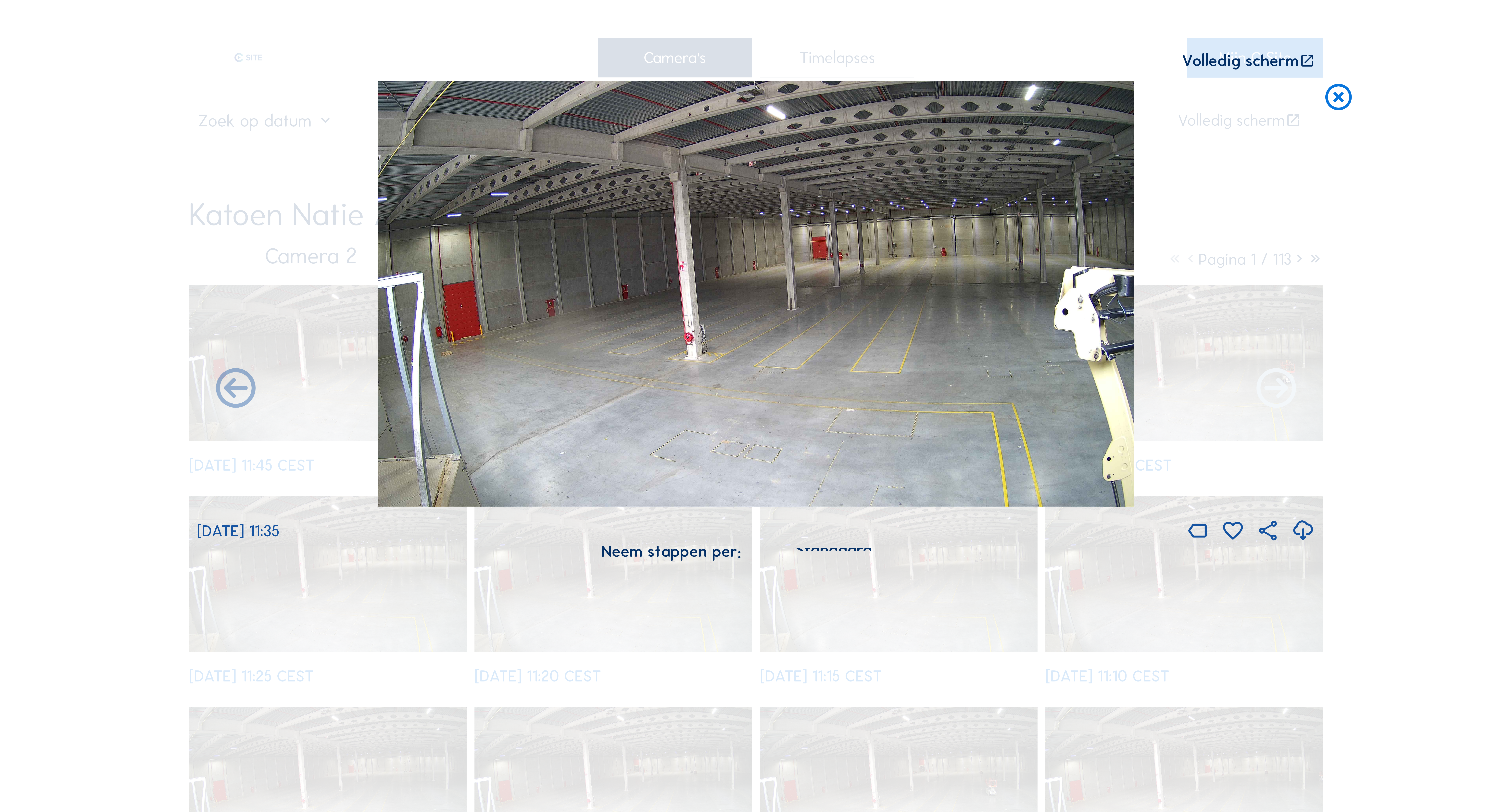
click at [1284, 393] on icon at bounding box center [1276, 389] width 48 height 48
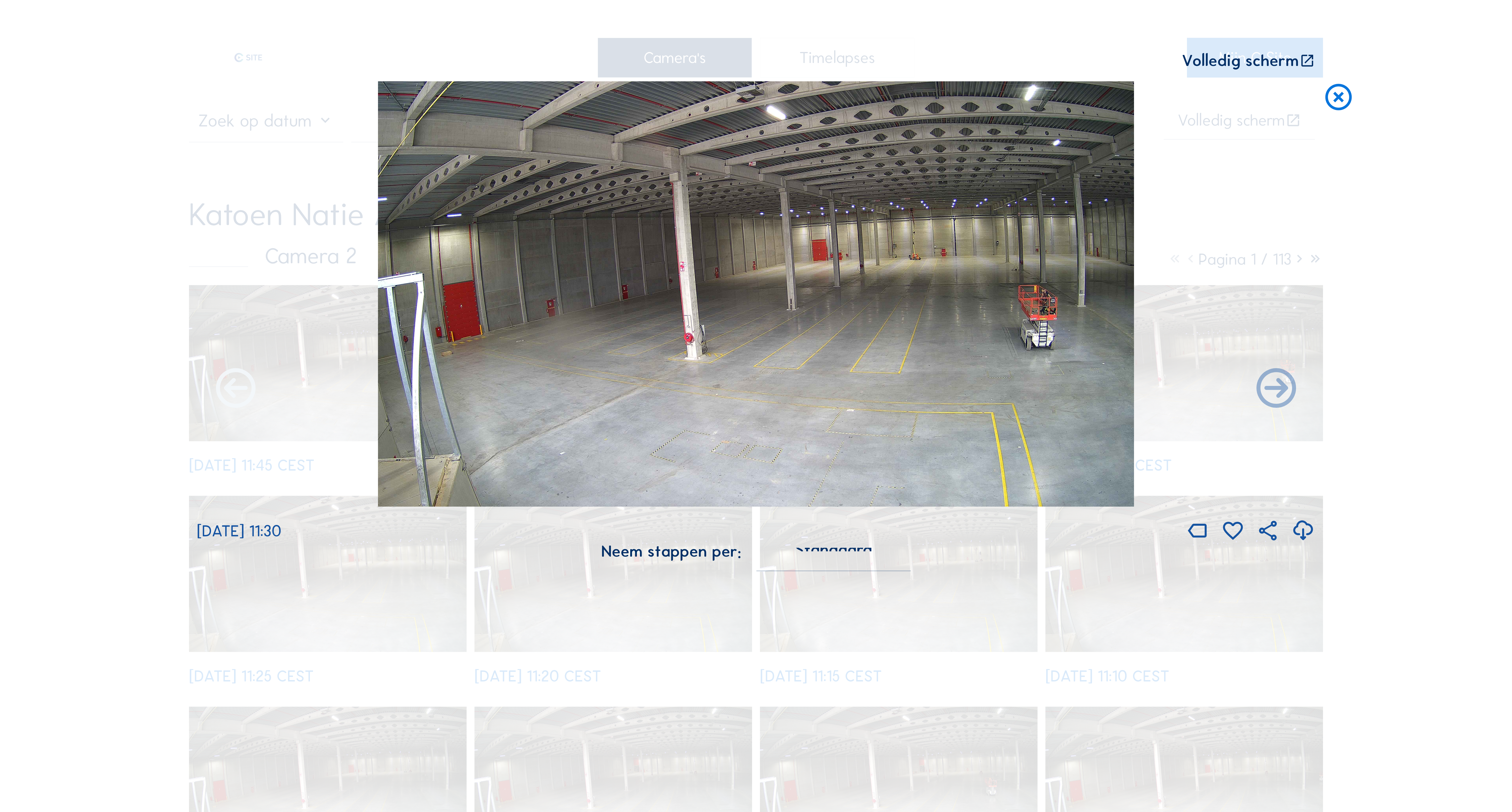
click at [235, 395] on icon at bounding box center [235, 389] width 48 height 48
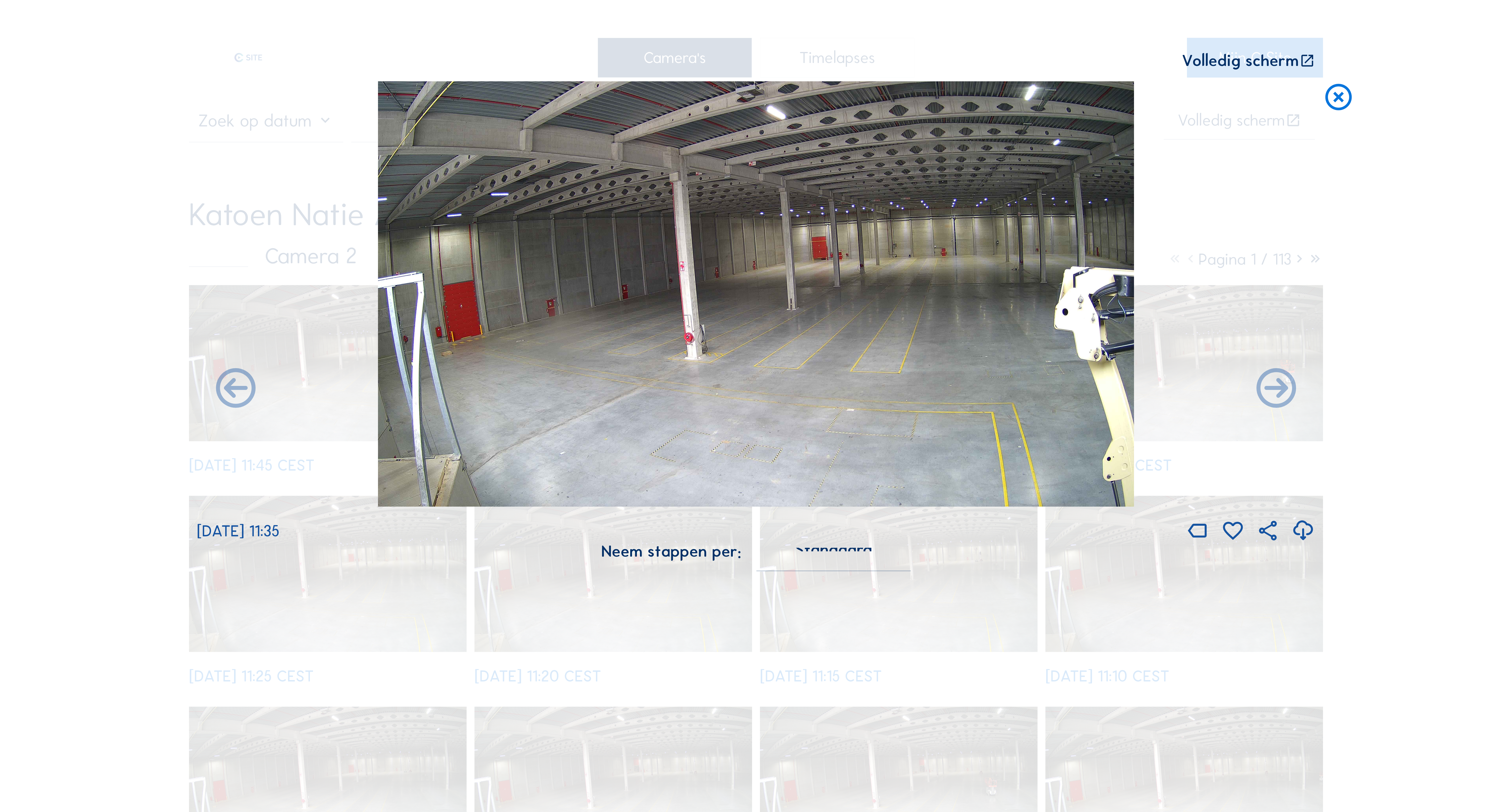
click at [235, 395] on icon at bounding box center [235, 389] width 48 height 48
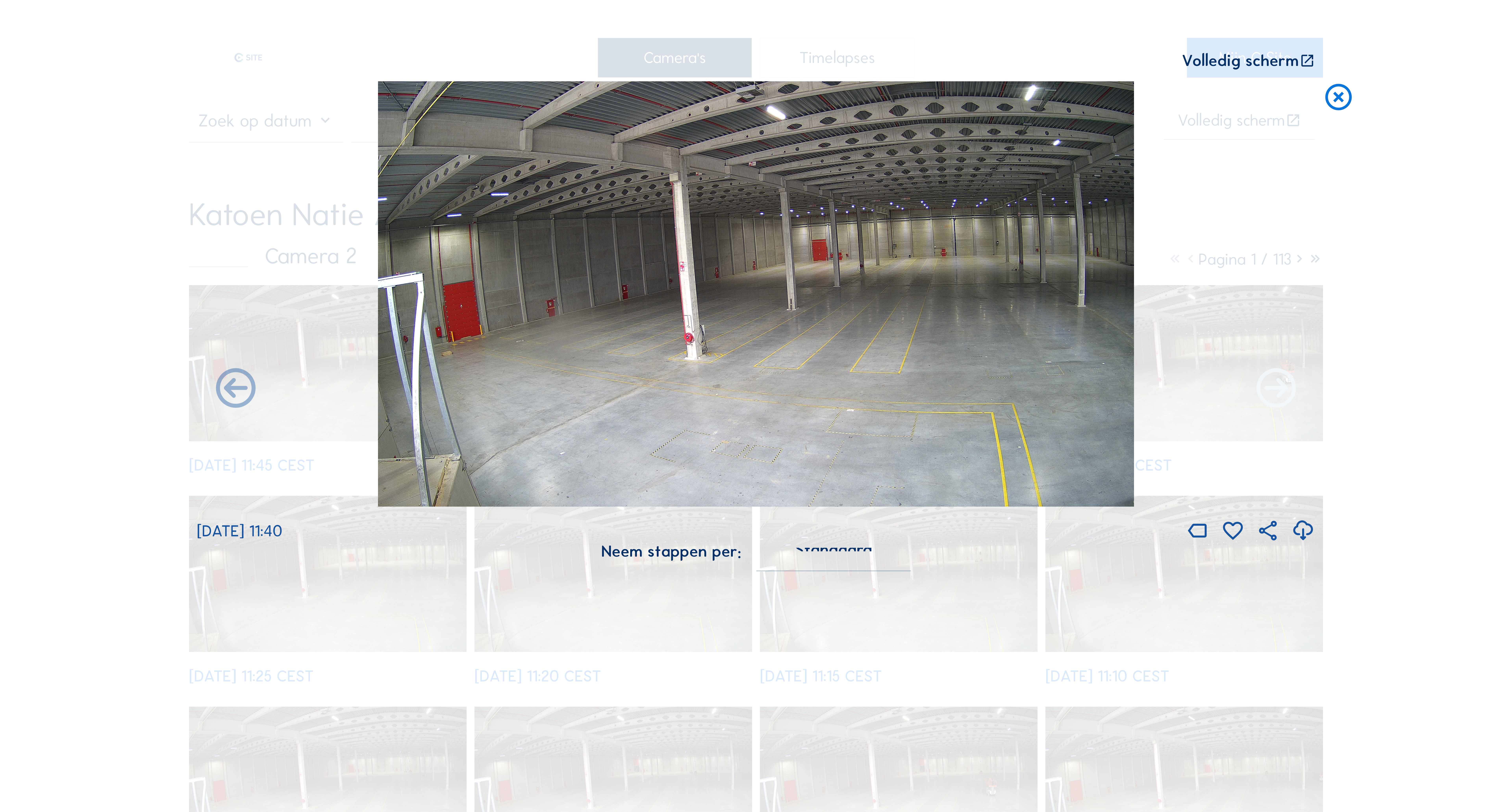
click at [1291, 388] on icon at bounding box center [1276, 389] width 48 height 48
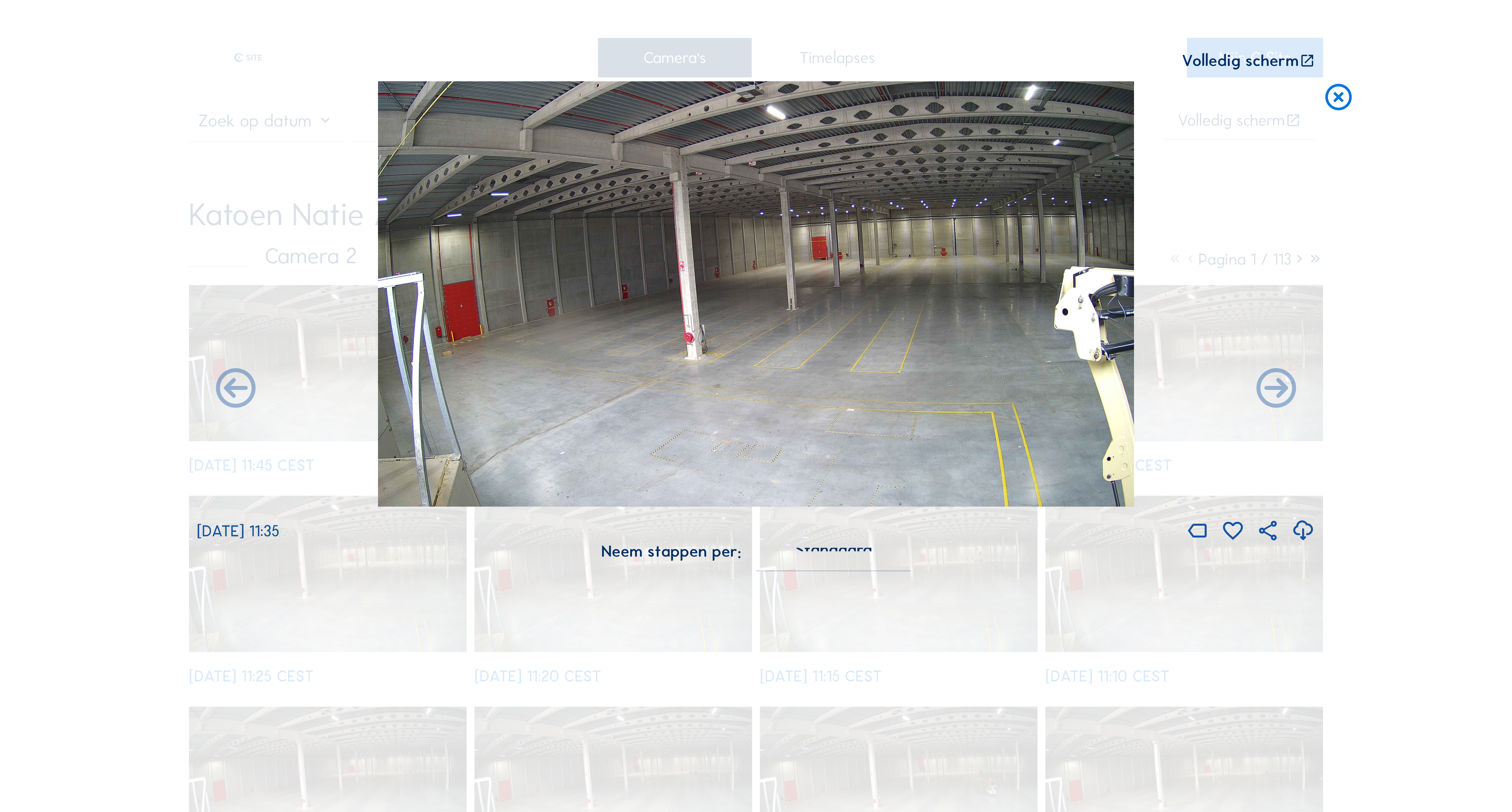
click at [1406, 333] on div "Scroll om door de tijd te reizen | Druk op de 'Alt'-knop + scroll om te Zoomen …" at bounding box center [756, 406] width 1512 height 812
drag, startPoint x: 1452, startPoint y: 395, endPoint x: 1456, endPoint y: 417, distance: 22.4
click at [1452, 396] on div "Scroll om door de tijd te reizen | Druk op de 'Alt'-knop + scroll om te Zoomen …" at bounding box center [756, 406] width 1512 height 812
click at [1462, 456] on div "Scroll om door de tijd te reizen | Druk op de 'Alt'-knop + scroll om te Zoomen …" at bounding box center [756, 406] width 1512 height 812
click at [1338, 89] on icon at bounding box center [1338, 98] width 32 height 33
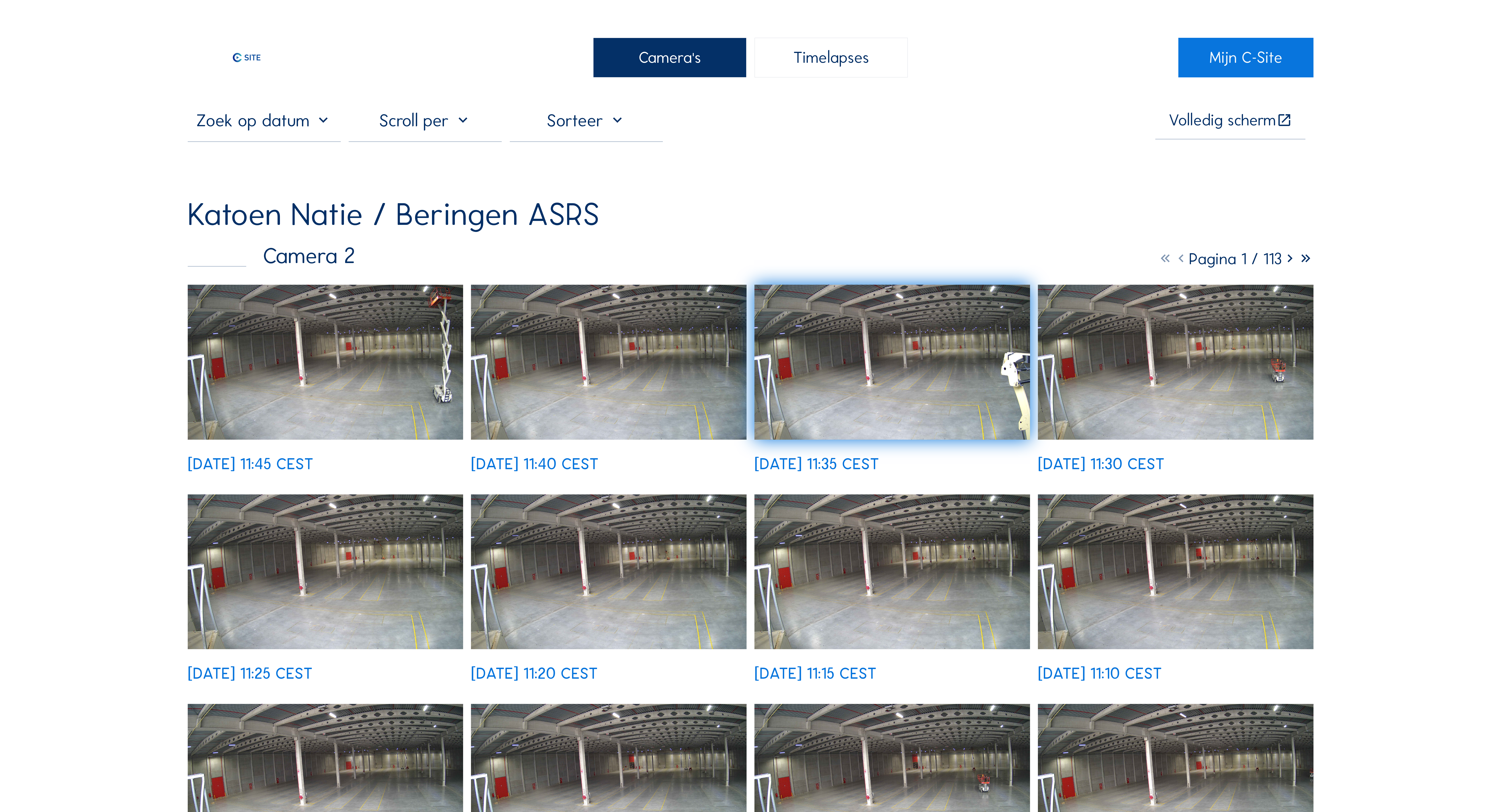
click at [346, 585] on img at bounding box center [325, 572] width 275 height 155
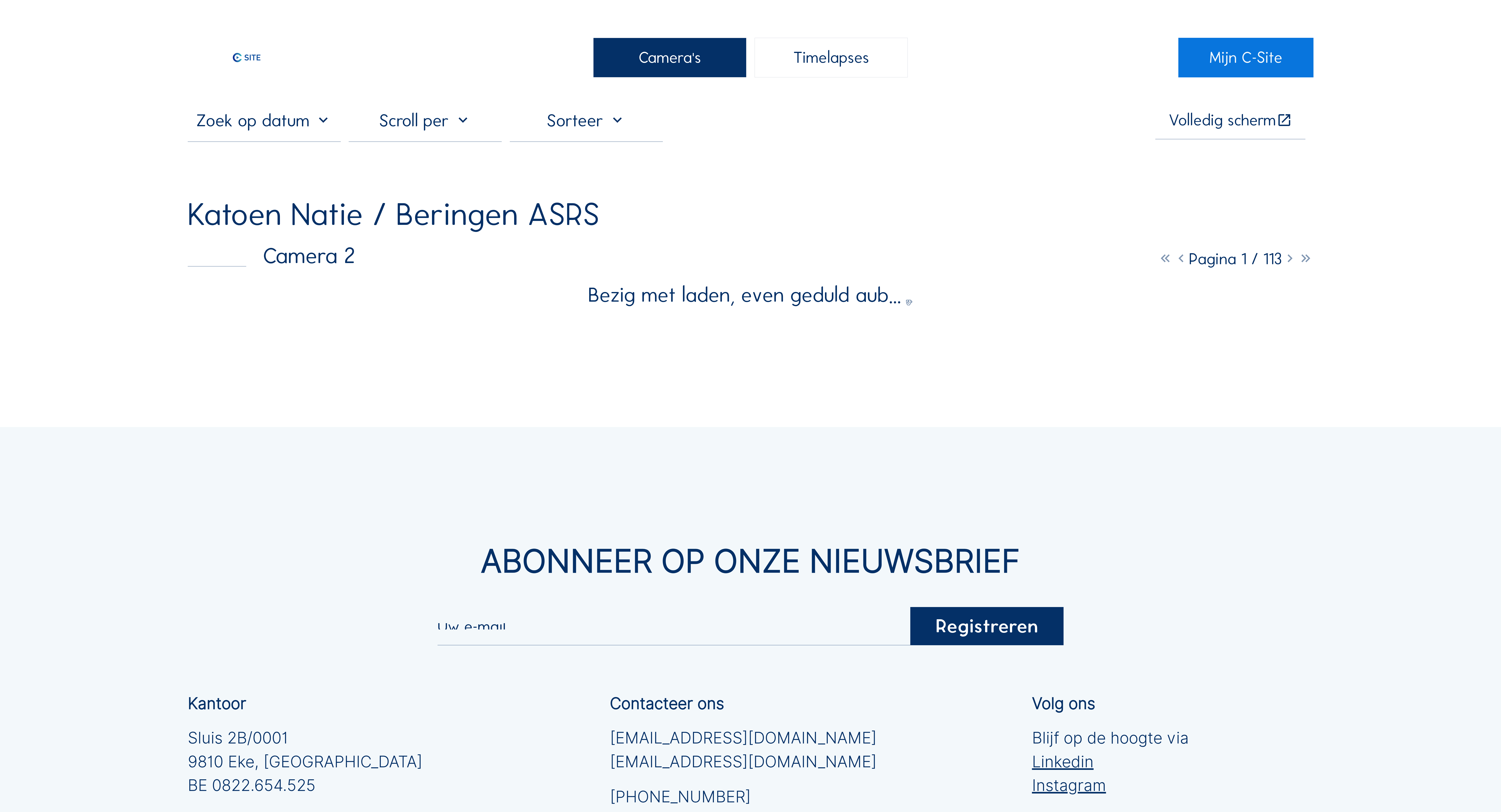
drag, startPoint x: 1418, startPoint y: 362, endPoint x: 1431, endPoint y: 390, distance: 30.9
click at [1418, 363] on div "Camera's Timelapses Mijn C-Site Volledig scherm Katoen Natie / Beringen ASRS Ca…" at bounding box center [750, 534] width 1501 height 1069
click at [1431, 390] on div "Camera's Timelapses Mijn C-Site Volledig scherm Katoen Natie / Beringen ASRS Ca…" at bounding box center [750, 534] width 1501 height 1069
